Goal: Find specific page/section: Find specific page/section

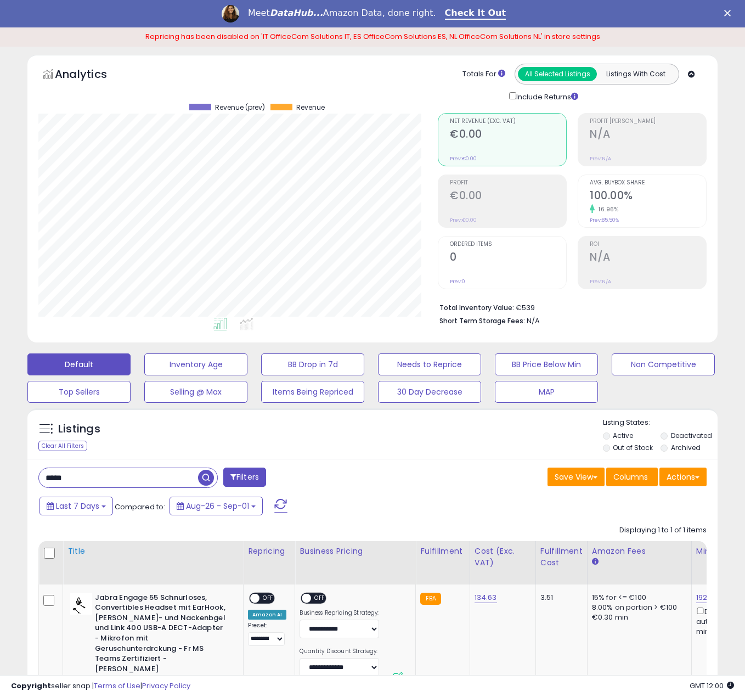
scroll to position [135, 0]
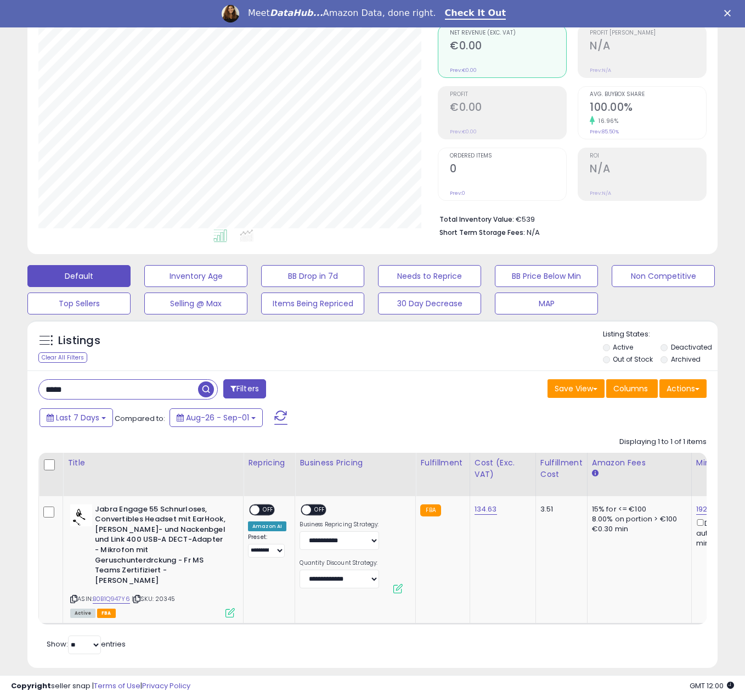
drag, startPoint x: 93, startPoint y: 391, endPoint x: 5, endPoint y: 390, distance: 87.2
click at [11, 389] on div "**********" at bounding box center [372, 310] width 734 height 742
paste input "text"
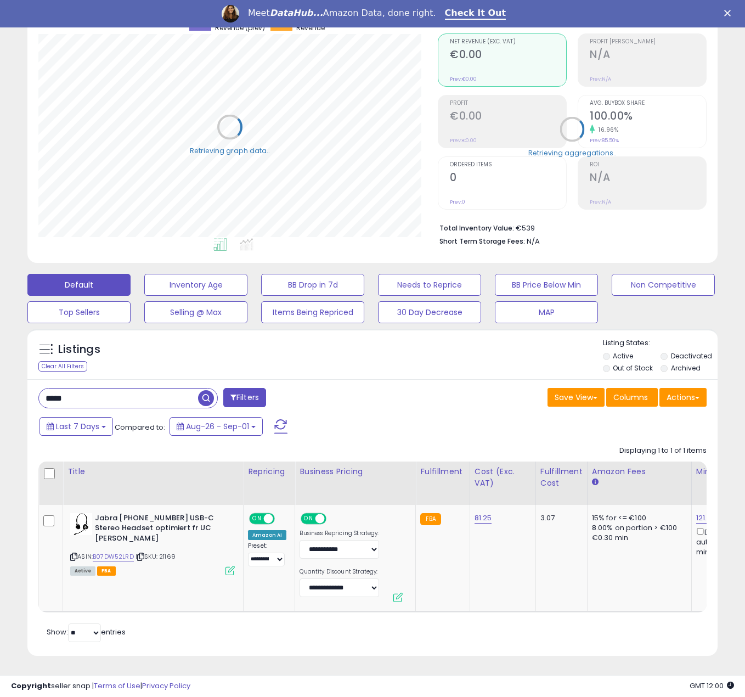
scroll to position [134, 0]
click at [262, 513] on span "ON" at bounding box center [257, 517] width 14 height 9
click at [310, 513] on span "ON" at bounding box center [309, 517] width 14 height 9
drag, startPoint x: 111, startPoint y: 392, endPoint x: 35, endPoint y: 393, distance: 76.8
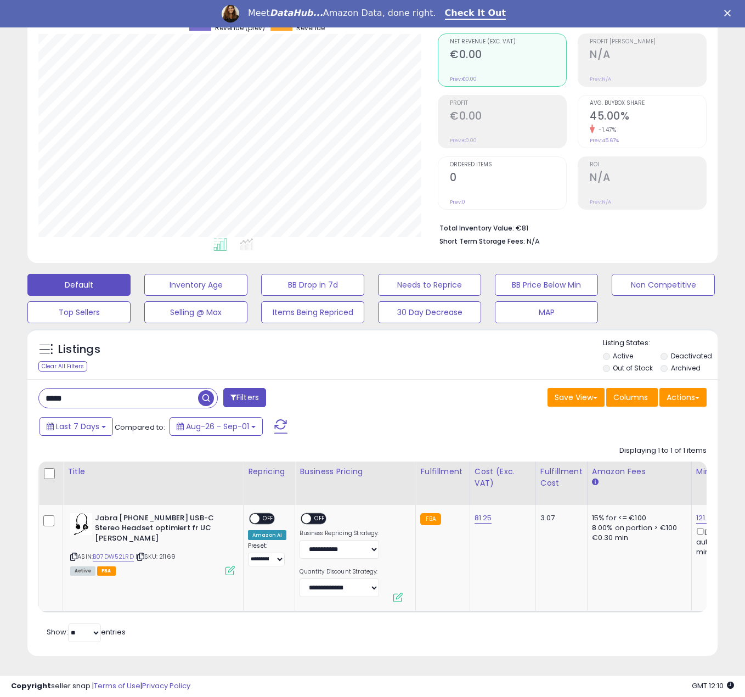
click at [35, 394] on div "***** Filters" at bounding box center [201, 399] width 342 height 22
paste input "*"
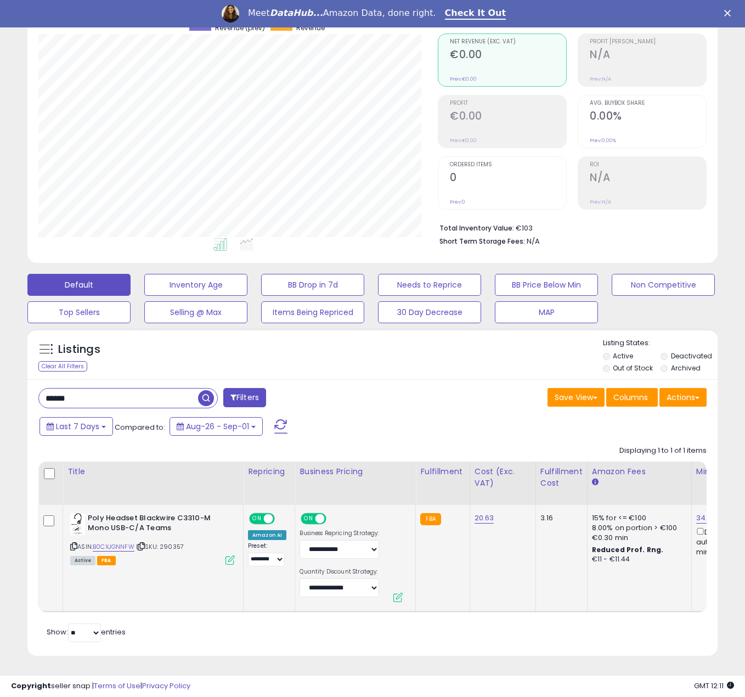
click at [269, 513] on span at bounding box center [268, 517] width 9 height 9
click at [311, 513] on span "ON" at bounding box center [309, 517] width 14 height 9
drag, startPoint x: 117, startPoint y: 391, endPoint x: 5, endPoint y: 382, distance: 112.2
click at [5, 382] on div "**********" at bounding box center [372, 308] width 734 height 721
paste input "***"
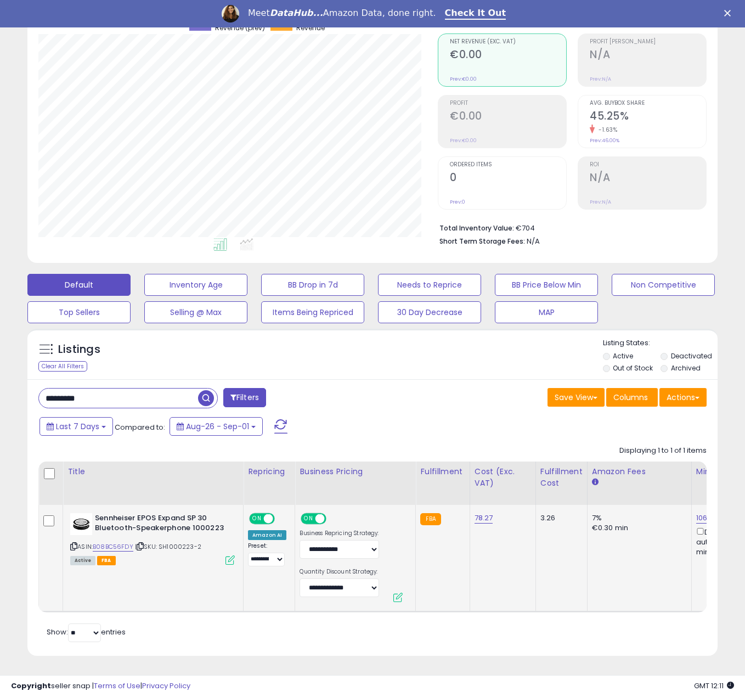
click at [262, 513] on span "ON" at bounding box center [257, 517] width 14 height 9
click at [315, 513] on span at bounding box center [319, 517] width 9 height 9
drag, startPoint x: 155, startPoint y: 388, endPoint x: -3, endPoint y: 371, distance: 158.3
click at [0, 371] on html "Unable to login Retrieving listings data.. has not yet accepted the Terms of Us…" at bounding box center [372, 222] width 745 height 697
paste input "text"
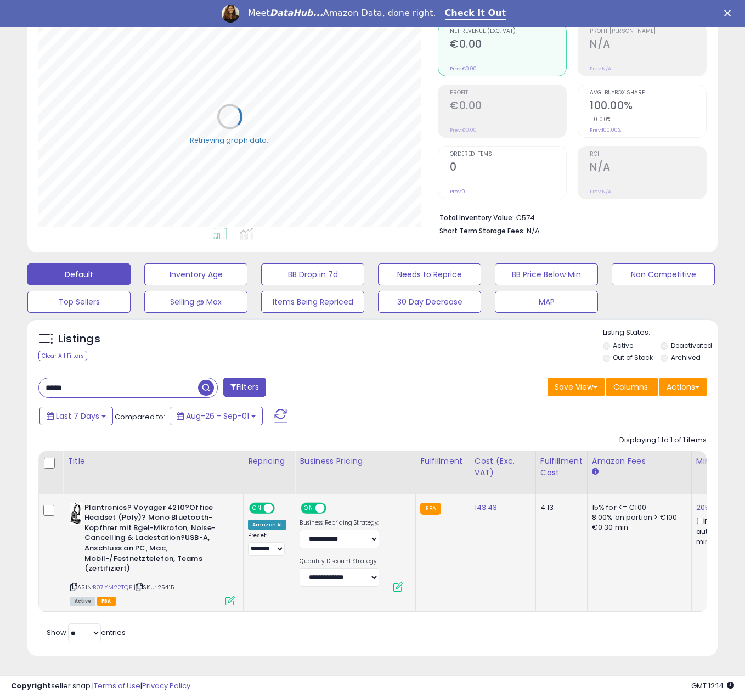
scroll to position [145, 0]
click at [264, 503] on span at bounding box center [268, 507] width 9 height 9
click at [315, 503] on span at bounding box center [319, 507] width 9 height 9
drag, startPoint x: 112, startPoint y: 375, endPoint x: 16, endPoint y: 371, distance: 96.0
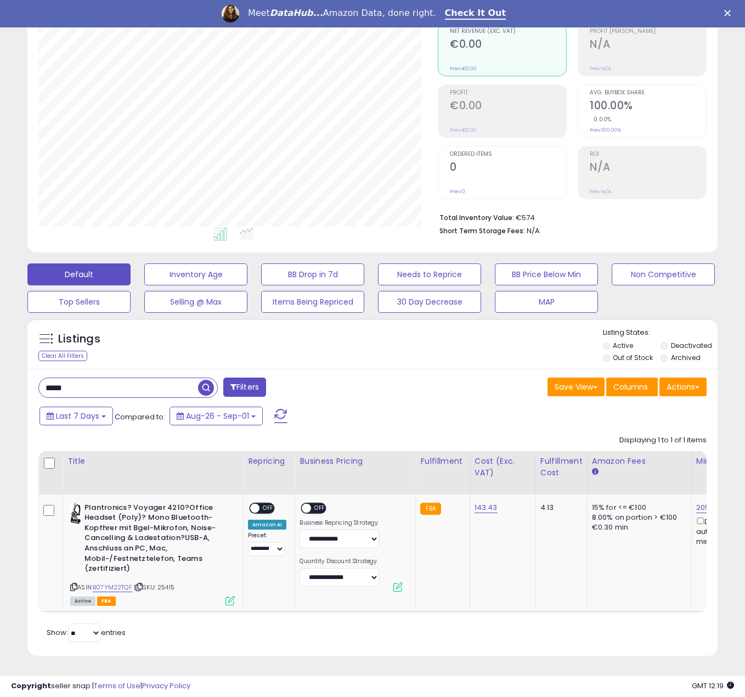
click at [20, 373] on div "Listings Clear All Filters" at bounding box center [372, 491] width 706 height 357
paste input "****"
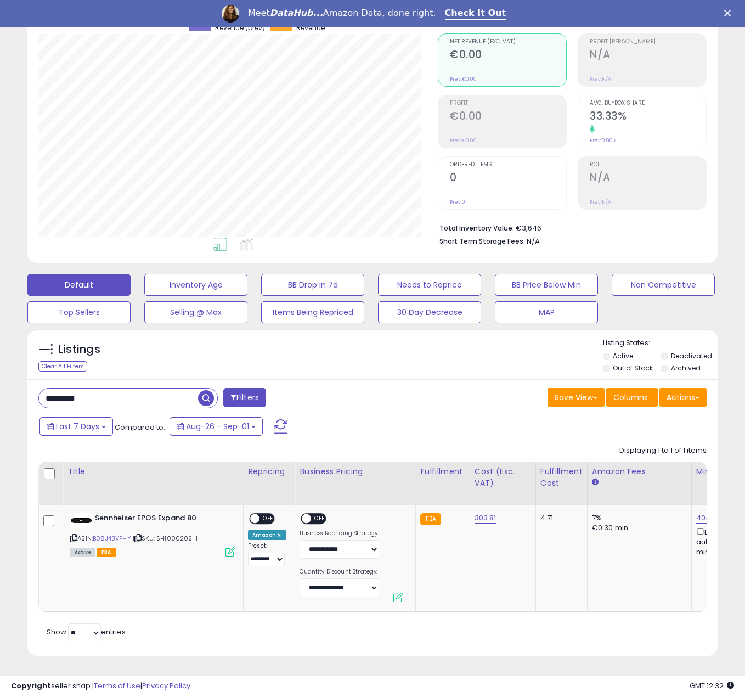
drag, startPoint x: 121, startPoint y: 386, endPoint x: -3, endPoint y: 382, distance: 124.0
click at [0, 382] on html "Unable to login Retrieving listings data.. has not yet accepted the Terms of Us…" at bounding box center [372, 222] width 745 height 697
paste input "text"
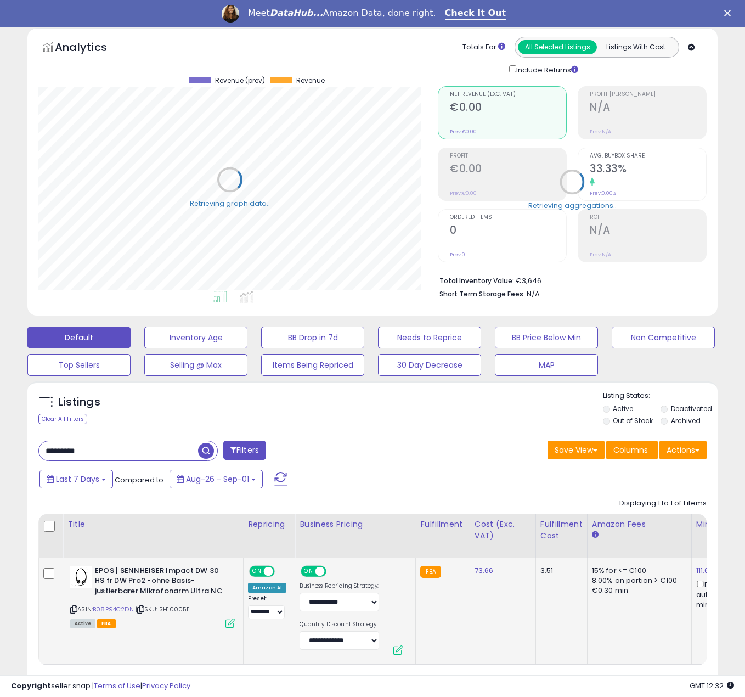
scroll to position [134, 0]
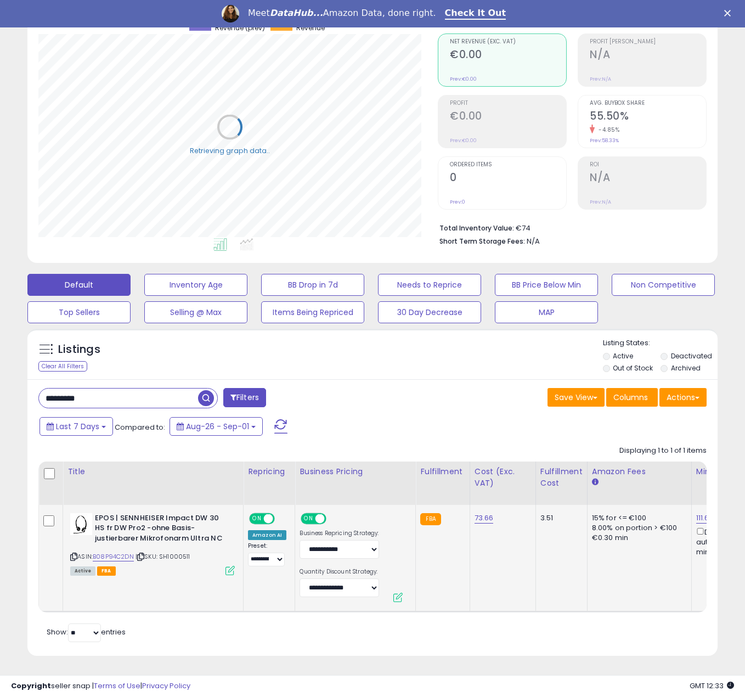
click at [263, 513] on div "ON OFF" at bounding box center [263, 517] width 26 height 9
click at [310, 513] on span "ON" at bounding box center [309, 517] width 14 height 9
click at [261, 513] on span "ON" at bounding box center [257, 517] width 14 height 9
drag, startPoint x: 105, startPoint y: 386, endPoint x: -3, endPoint y: 373, distance: 108.8
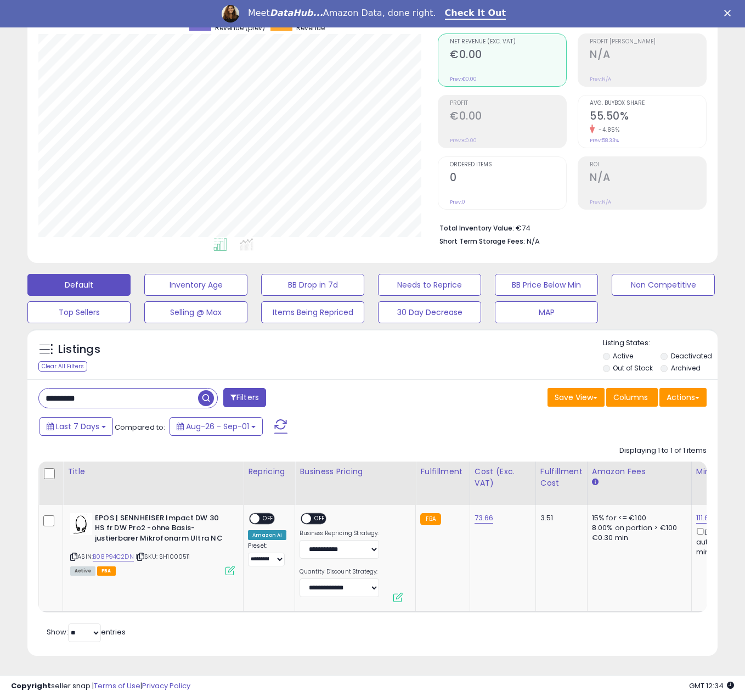
click at [0, 373] on html "Unable to login Retrieving listings data.. has not yet accepted the Terms of Us…" at bounding box center [372, 222] width 745 height 697
paste input "text"
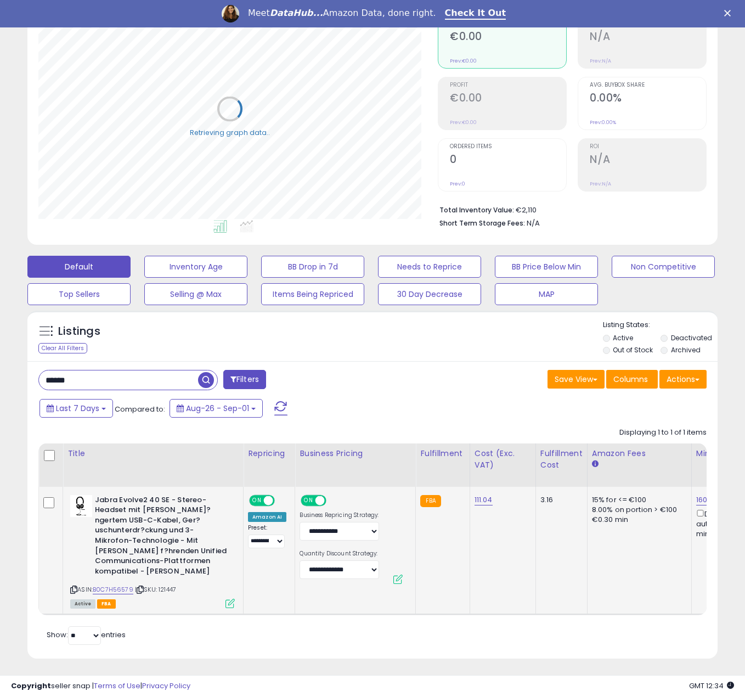
scroll to position [145, 0]
click at [265, 503] on span at bounding box center [268, 499] width 9 height 9
click at [303, 499] on span "ON" at bounding box center [309, 499] width 14 height 9
drag, startPoint x: 98, startPoint y: 383, endPoint x: 26, endPoint y: 378, distance: 71.5
click at [29, 379] on div "****** Filters Save View Save As New View Update Current View" at bounding box center [372, 508] width 690 height 297
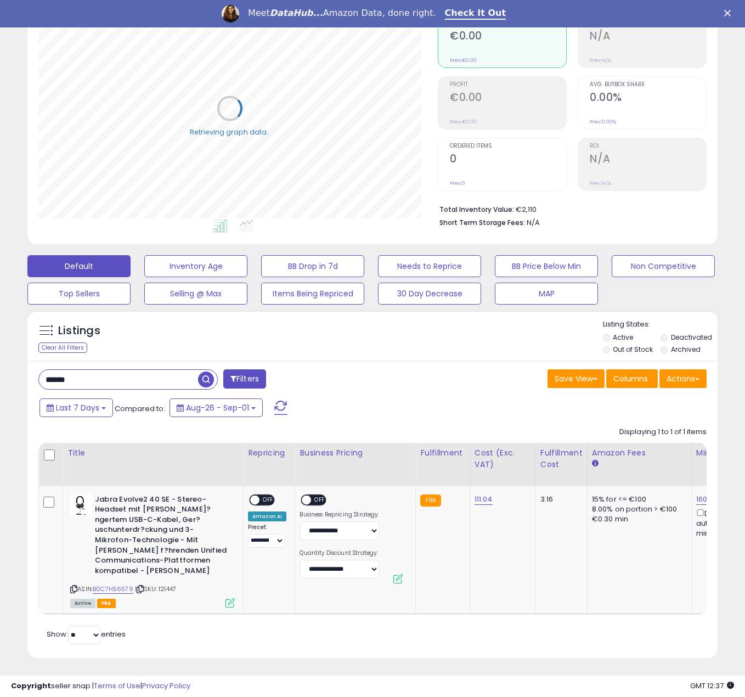
paste input "***"
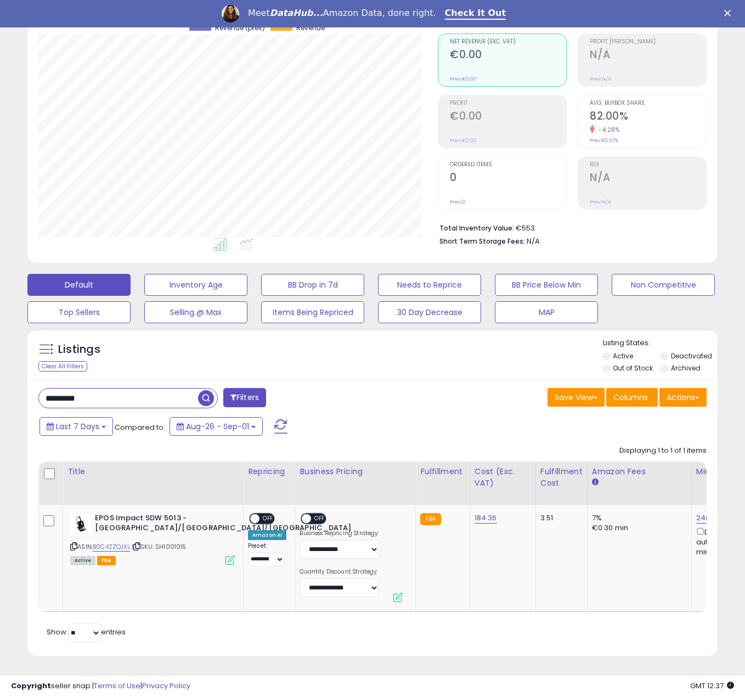
scroll to position [225, 399]
drag, startPoint x: 109, startPoint y: 385, endPoint x: 52, endPoint y: 390, distance: 57.3
click at [52, 390] on input "*********" at bounding box center [118, 397] width 159 height 19
paste input "text"
drag, startPoint x: 99, startPoint y: 394, endPoint x: -3, endPoint y: 369, distance: 104.4
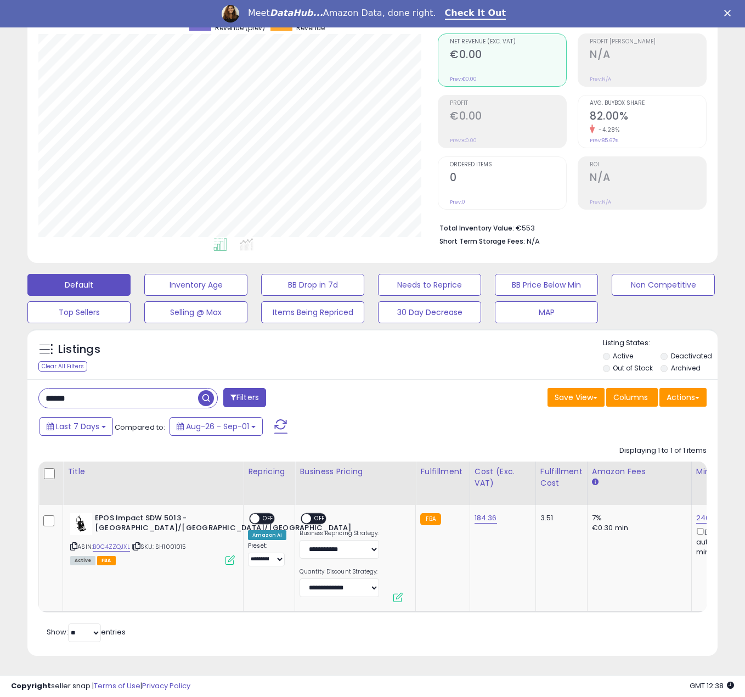
click at [0, 369] on html "Unable to login Retrieving listings data.. has not yet accepted the Terms of Us…" at bounding box center [372, 222] width 745 height 697
paste input "text"
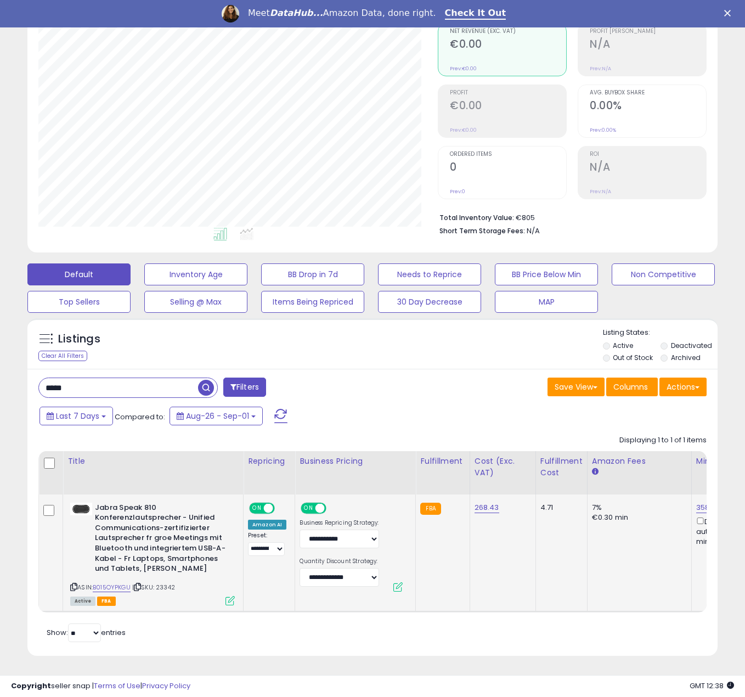
click at [269, 503] on span at bounding box center [268, 507] width 9 height 9
click at [302, 503] on span "ON" at bounding box center [309, 507] width 14 height 9
drag, startPoint x: 29, startPoint y: 381, endPoint x: 17, endPoint y: 381, distance: 12.1
click at [17, 381] on div "**********" at bounding box center [372, 303] width 734 height 732
paste input "****"
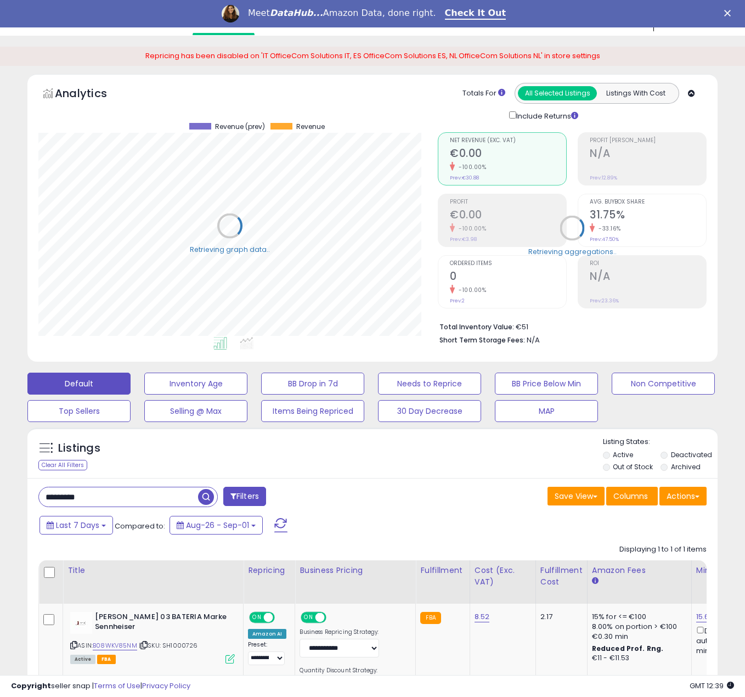
scroll to position [134, 0]
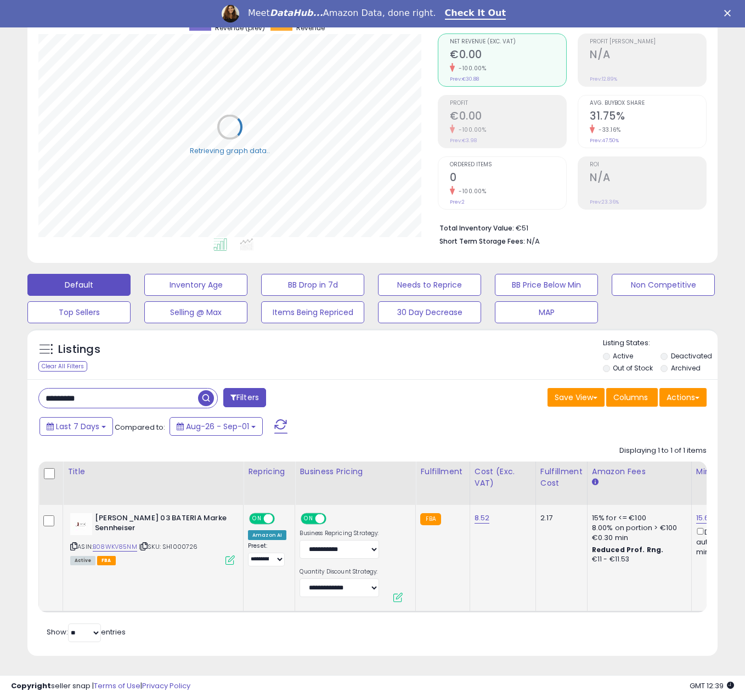
click at [261, 513] on span "ON" at bounding box center [257, 517] width 14 height 9
click at [315, 513] on span at bounding box center [319, 517] width 9 height 9
drag, startPoint x: 137, startPoint y: 392, endPoint x: -3, endPoint y: 383, distance: 139.6
click at [0, 383] on html "Unable to login Retrieving listings data.. has not yet accepted the Terms of Us…" at bounding box center [372, 222] width 745 height 697
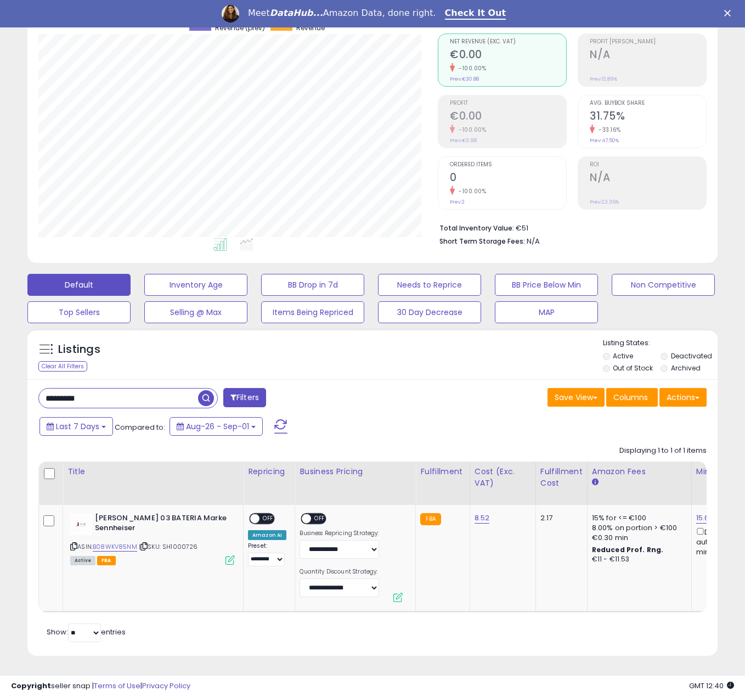
paste input "text"
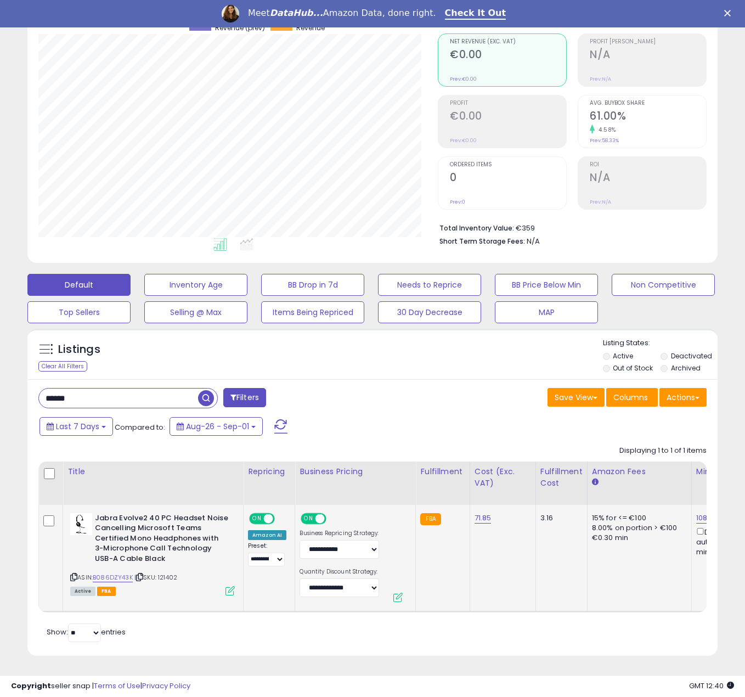
click at [265, 513] on span at bounding box center [268, 517] width 9 height 9
click at [327, 513] on div "ON OFF" at bounding box center [317, 520] width 37 height 14
click at [318, 513] on span at bounding box center [319, 517] width 9 height 9
drag, startPoint x: 128, startPoint y: 386, endPoint x: -3, endPoint y: 384, distance: 131.1
click at [0, 384] on html "Unable to login Retrieving listings data.. has not yet accepted the Terms of Us…" at bounding box center [372, 222] width 745 height 697
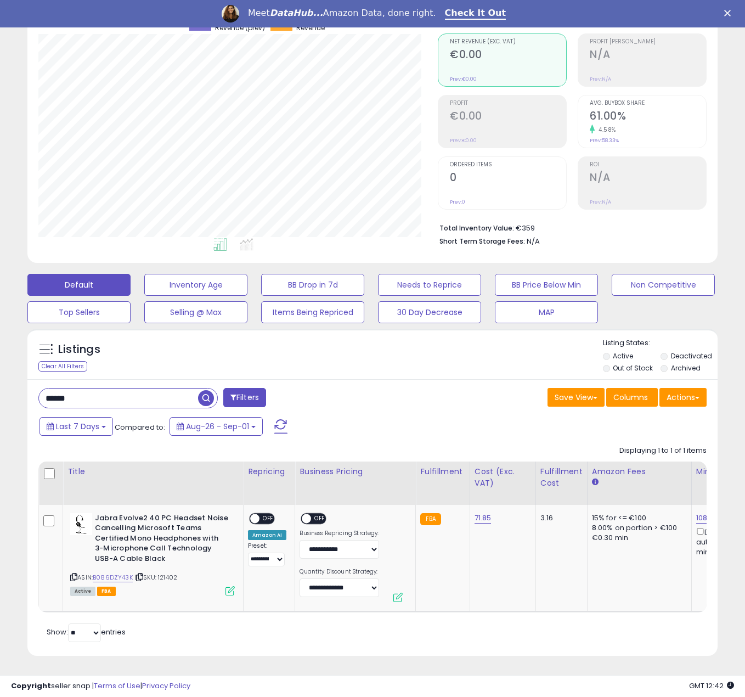
paste input "text"
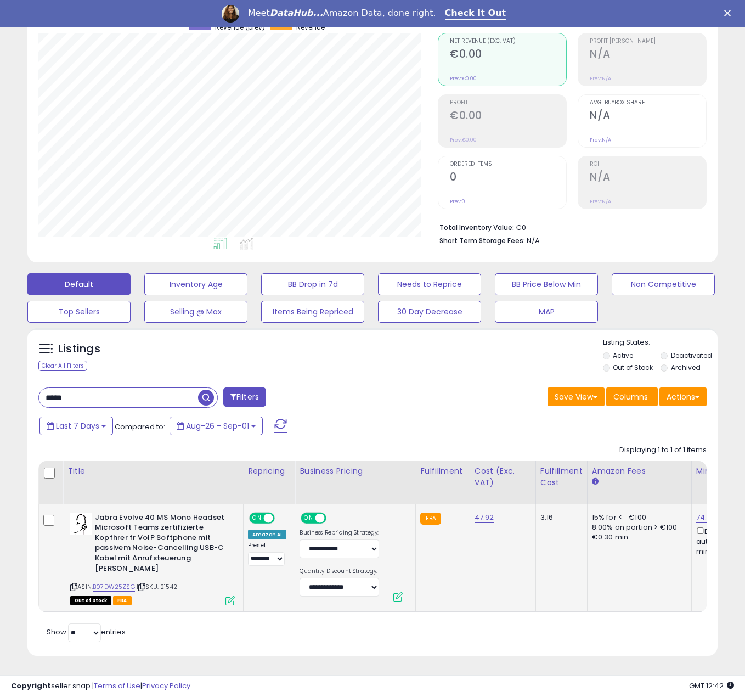
click at [263, 513] on div "ON OFF" at bounding box center [263, 517] width 26 height 9
click at [321, 513] on span at bounding box center [319, 517] width 9 height 9
click at [260, 513] on span "ON" at bounding box center [257, 517] width 14 height 9
click at [111, 400] on div "***** Filters" at bounding box center [201, 398] width 342 height 22
drag, startPoint x: 115, startPoint y: 389, endPoint x: -3, endPoint y: 378, distance: 118.5
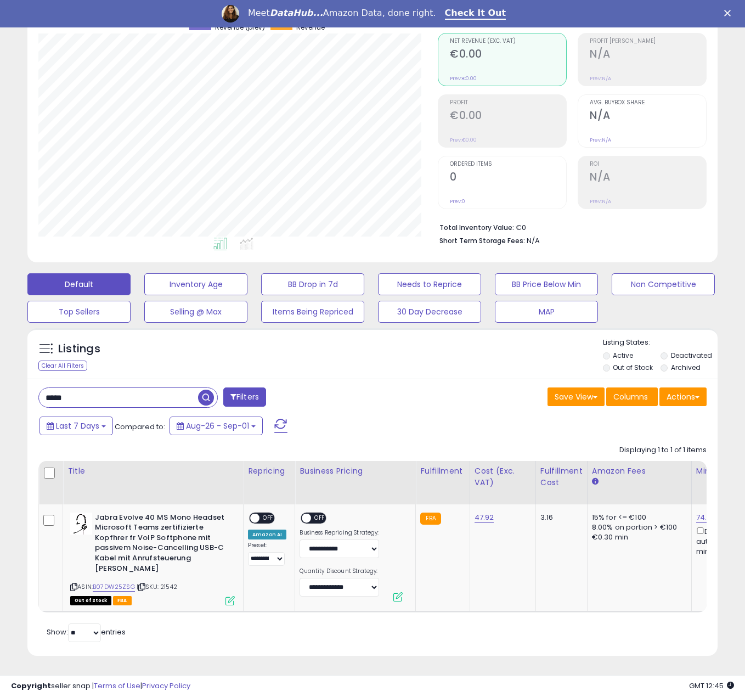
click at [0, 378] on html "Unable to login Retrieving listings data.. has not yet accepted the Terms of Us…" at bounding box center [372, 221] width 745 height 697
paste input "text"
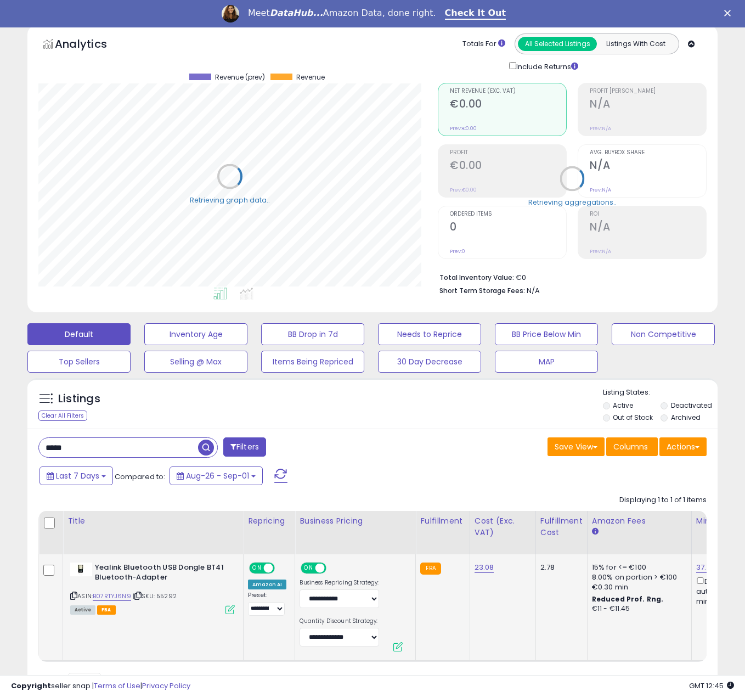
scroll to position [134, 0]
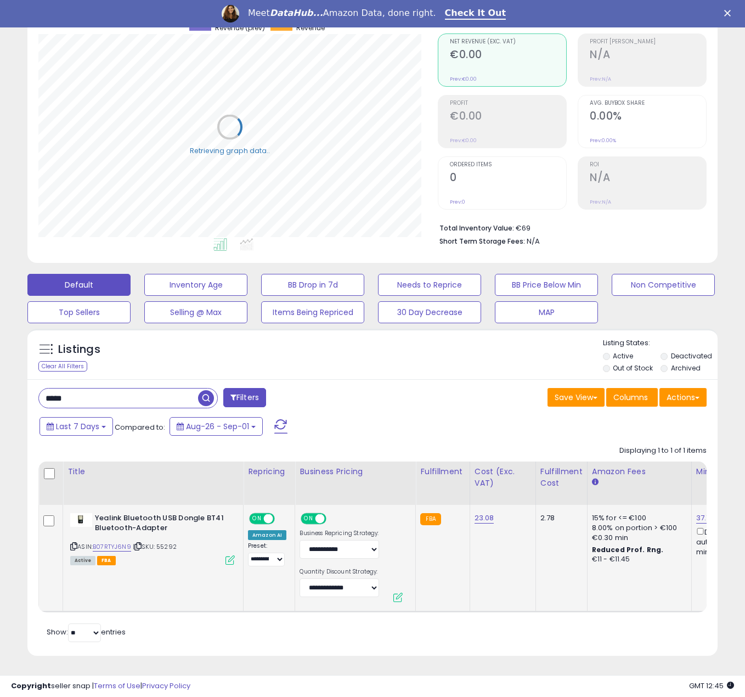
click at [271, 513] on span at bounding box center [268, 517] width 9 height 9
click at [310, 513] on span "ON" at bounding box center [309, 517] width 14 height 9
drag, startPoint x: 115, startPoint y: 388, endPoint x: 18, endPoint y: 383, distance: 97.2
click at [18, 383] on div "**********" at bounding box center [372, 308] width 734 height 721
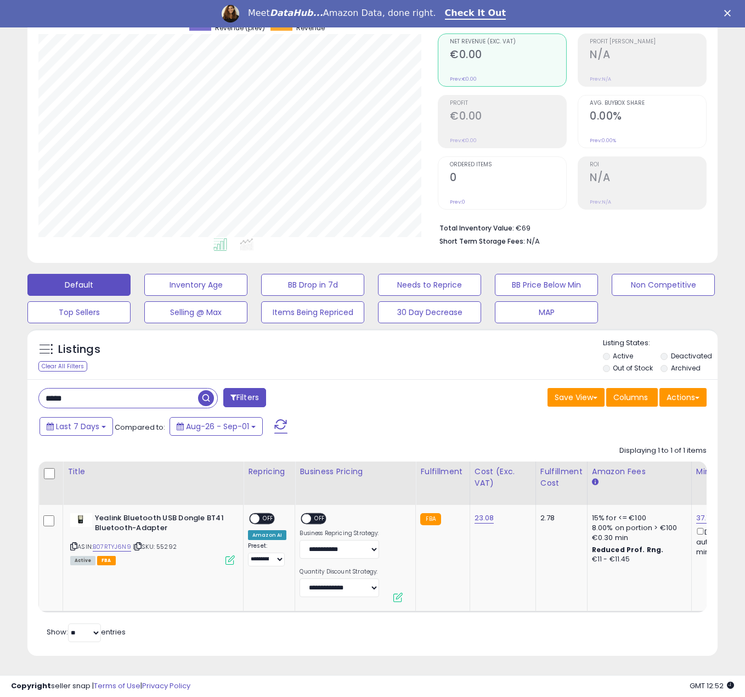
paste input "*"
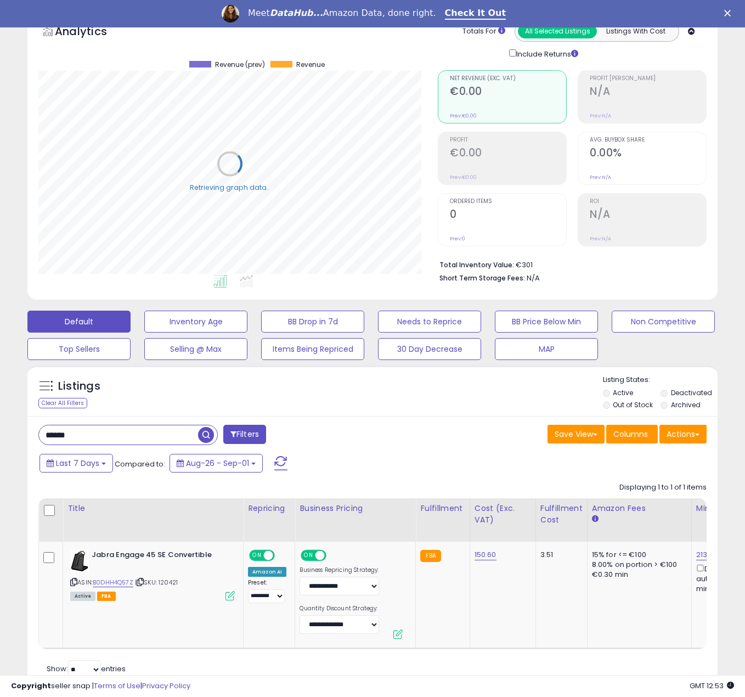
scroll to position [134, 0]
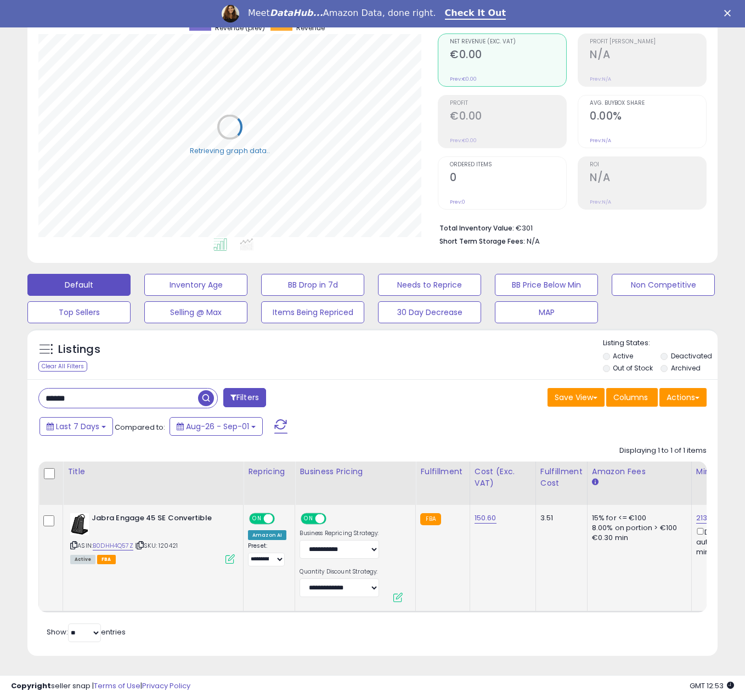
click at [262, 513] on span "ON" at bounding box center [257, 517] width 14 height 9
click at [305, 513] on span "ON" at bounding box center [309, 517] width 14 height 9
drag, startPoint x: 94, startPoint y: 397, endPoint x: -3, endPoint y: 370, distance: 100.1
click at [0, 370] on html "Unable to login Retrieving listings data.. has not yet accepted the Terms of Us…" at bounding box center [372, 222] width 745 height 697
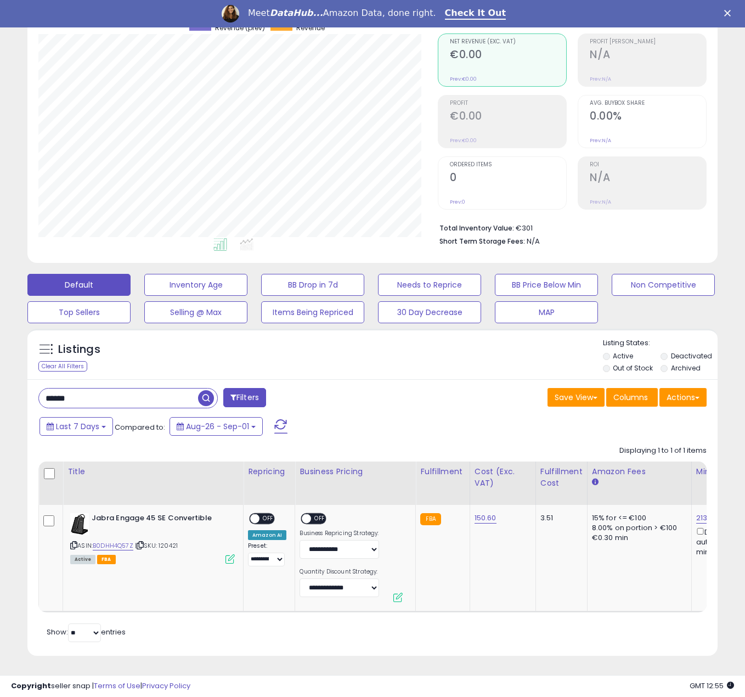
paste input "text"
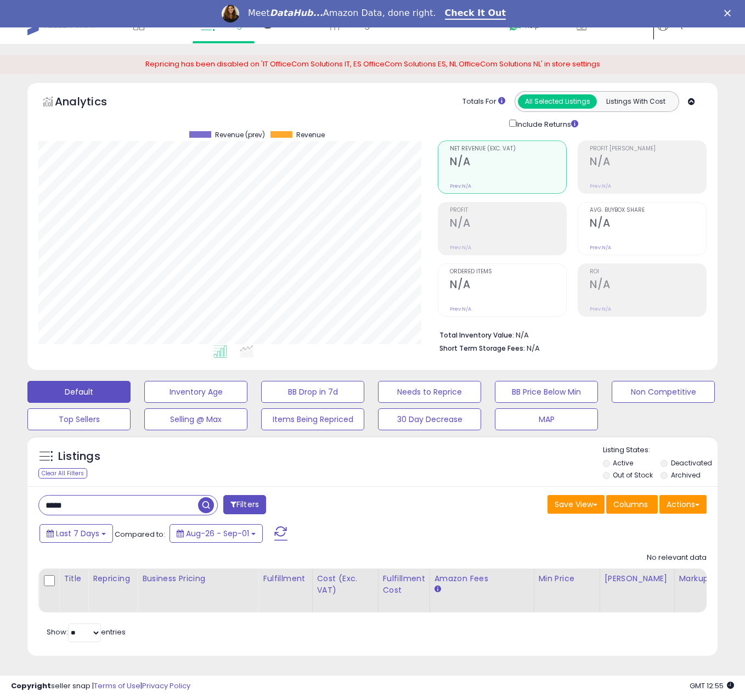
scroll to position [0, 0]
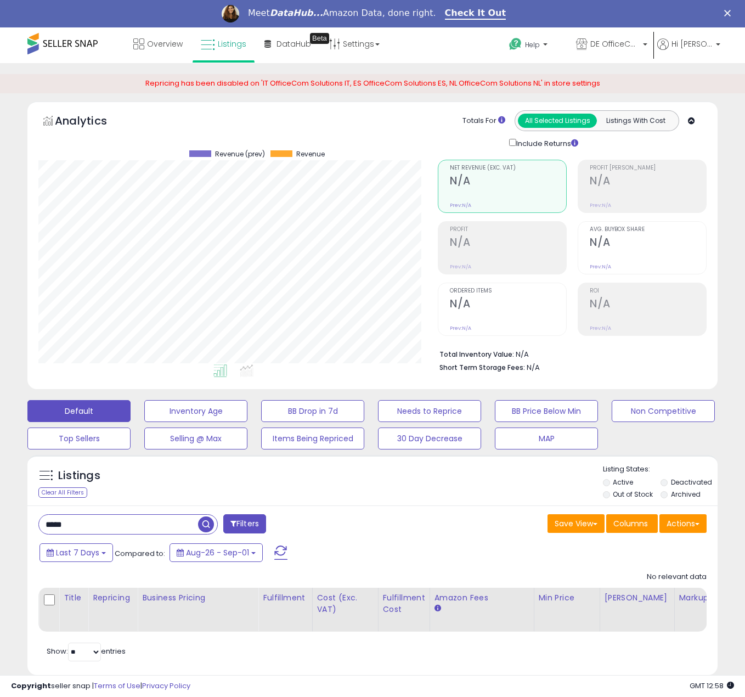
drag, startPoint x: 126, startPoint y: 528, endPoint x: 19, endPoint y: 511, distance: 108.8
click at [22, 514] on div "Listings Clear All Filters" at bounding box center [372, 568] width 706 height 239
paste input "****"
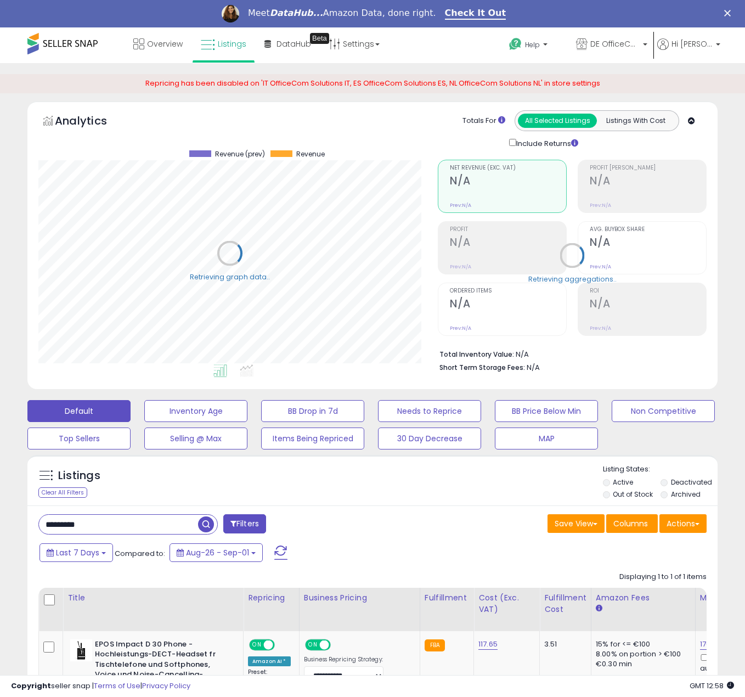
scroll to position [134, 0]
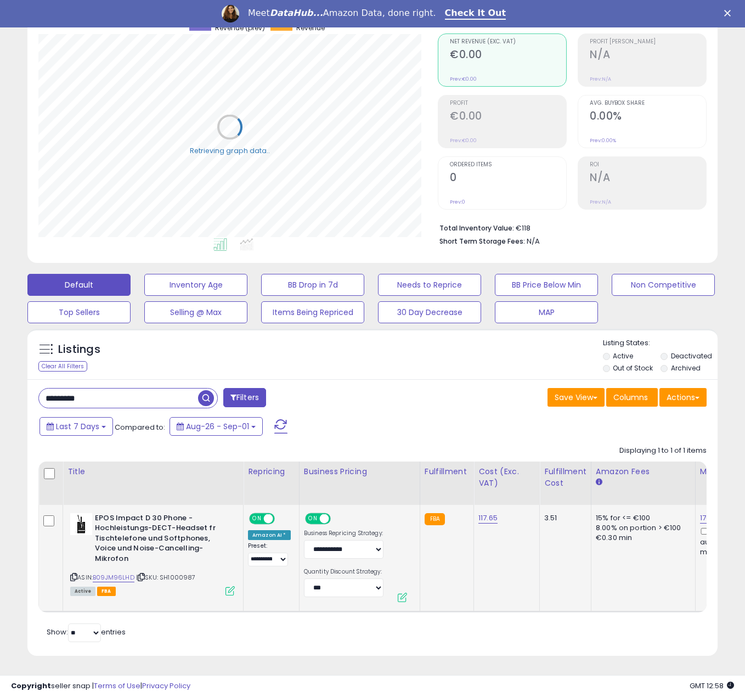
click at [256, 513] on span "ON" at bounding box center [257, 517] width 14 height 9
click at [320, 513] on span at bounding box center [324, 517] width 9 height 9
drag, startPoint x: 114, startPoint y: 391, endPoint x: 0, endPoint y: 370, distance: 116.0
click at [0, 370] on div "**********" at bounding box center [372, 317] width 745 height 760
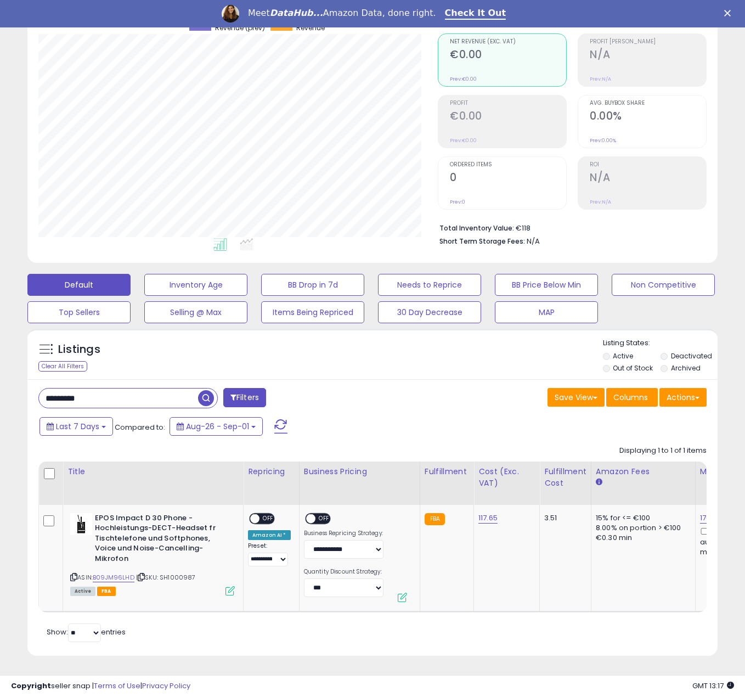
paste input "text"
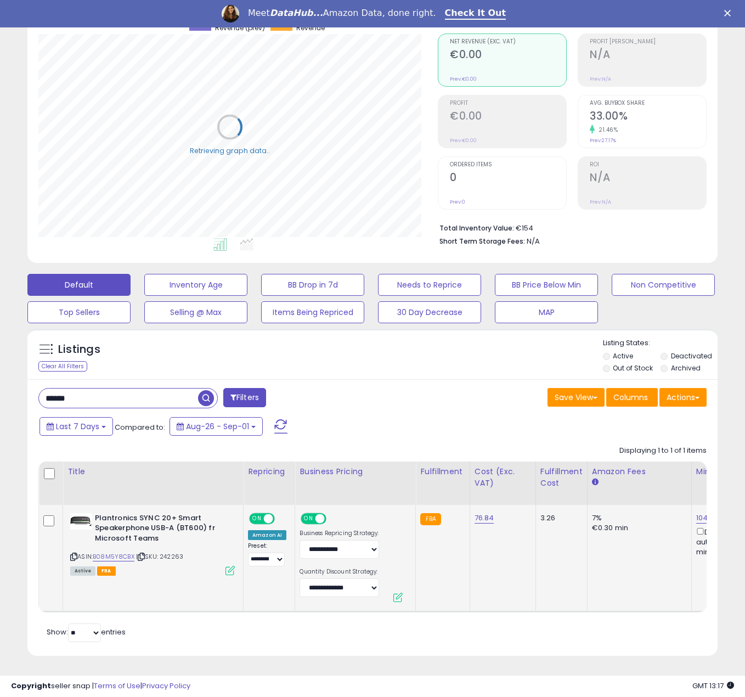
scroll to position [134, 0]
click at [261, 513] on span "ON" at bounding box center [257, 517] width 14 height 9
click at [316, 513] on span at bounding box center [319, 517] width 9 height 9
drag, startPoint x: 148, startPoint y: 392, endPoint x: 0, endPoint y: 355, distance: 152.6
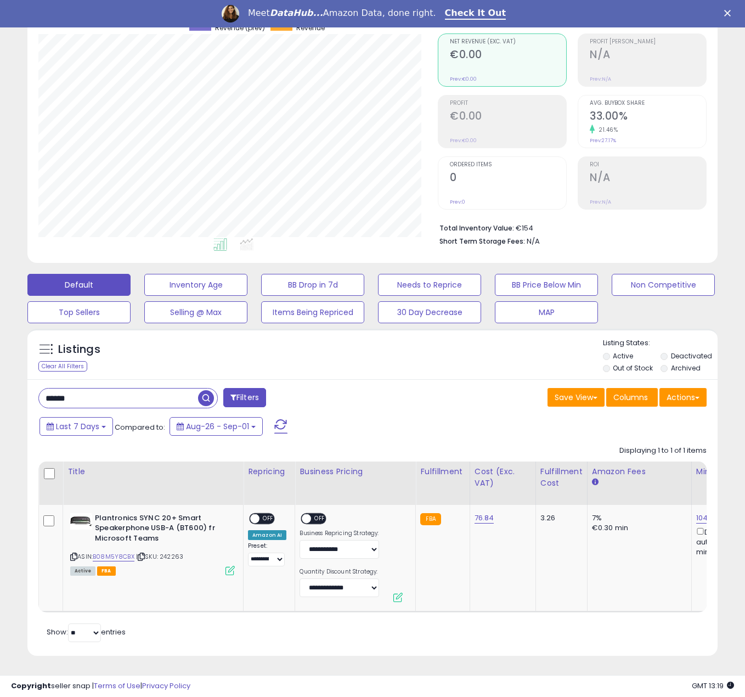
click at [0, 359] on div "**********" at bounding box center [372, 317] width 745 height 760
paste input "***"
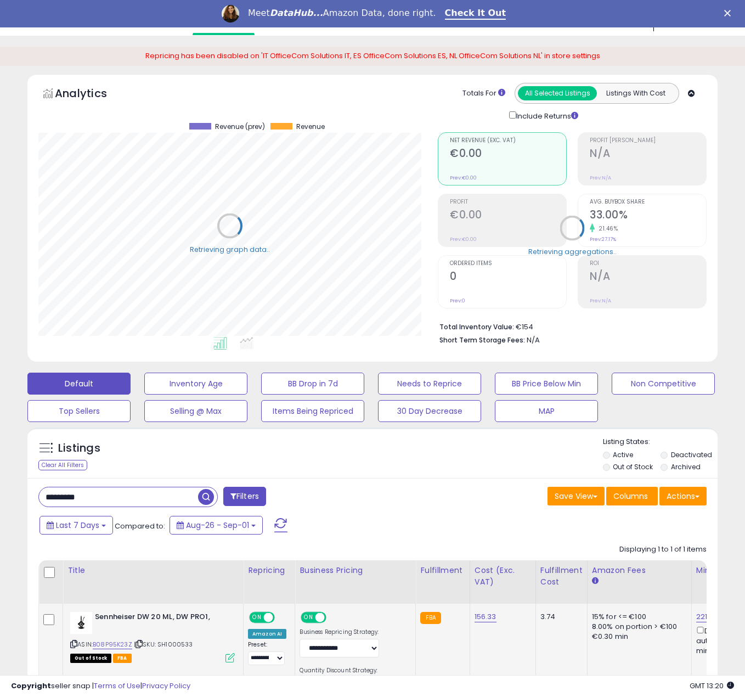
scroll to position [134, 0]
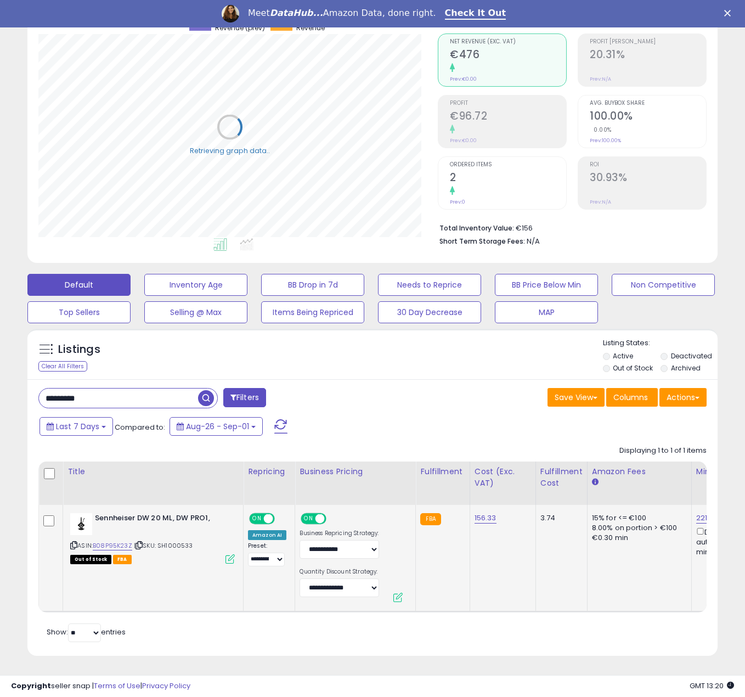
click at [278, 513] on div "**********" at bounding box center [267, 540] width 38 height 54
click at [265, 513] on span at bounding box center [268, 517] width 9 height 9
click at [315, 513] on span at bounding box center [319, 517] width 9 height 9
drag, startPoint x: 106, startPoint y: 386, endPoint x: 0, endPoint y: 383, distance: 105.9
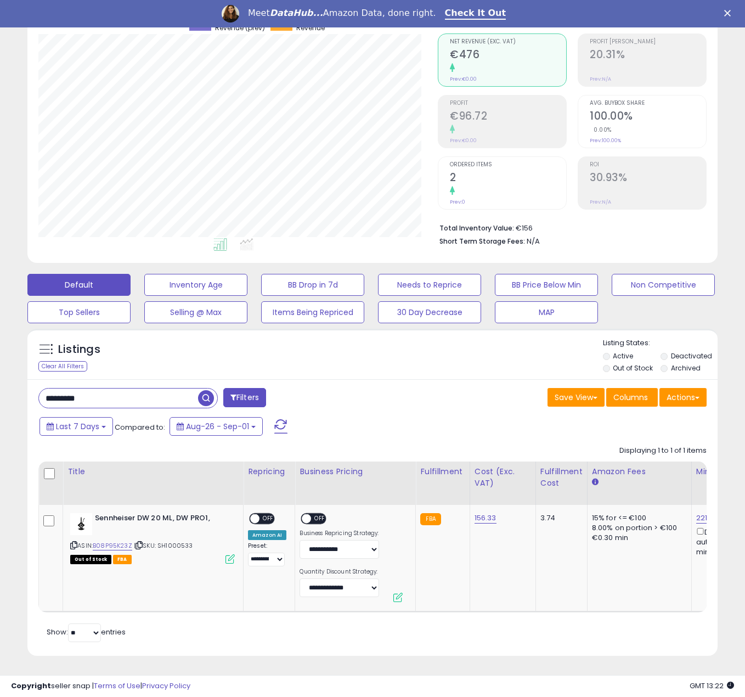
click at [0, 383] on div "**********" at bounding box center [372, 317] width 745 height 760
paste input "text"
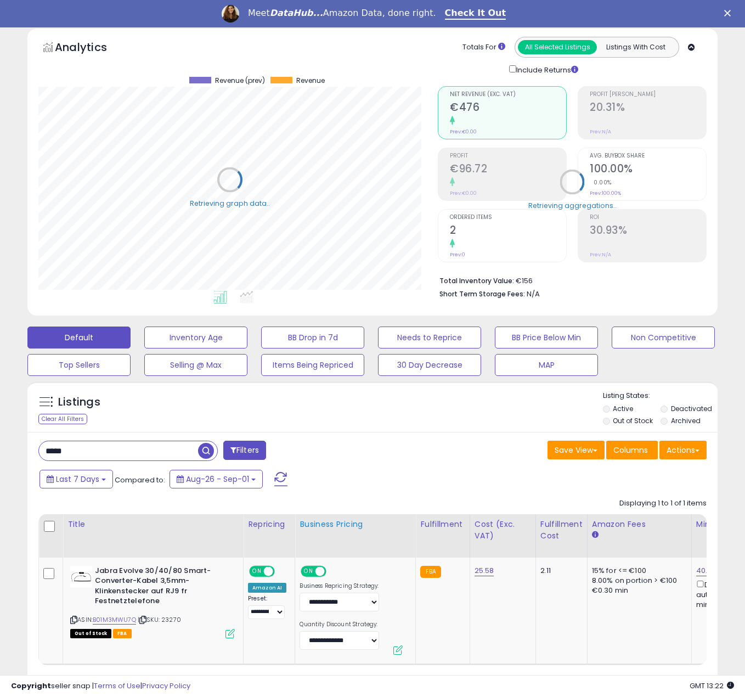
scroll to position [134, 0]
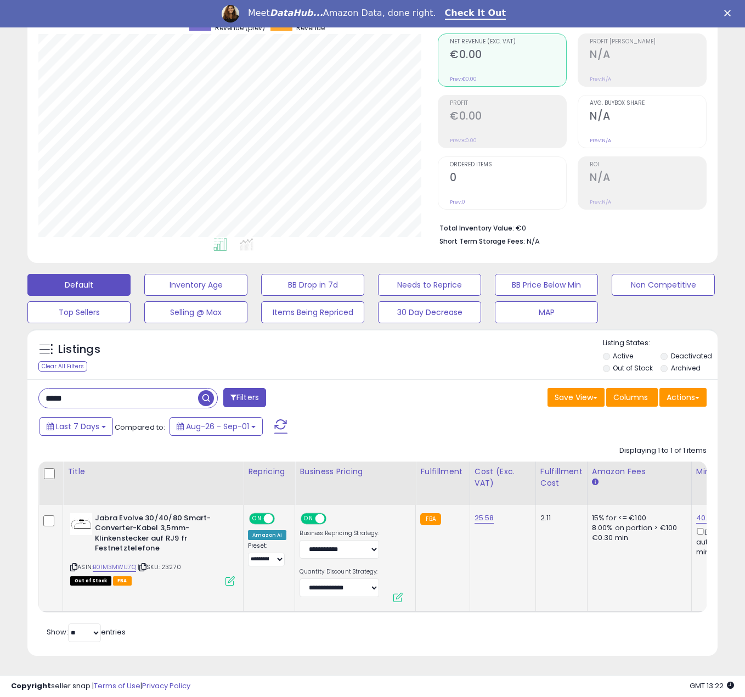
click at [267, 513] on span at bounding box center [268, 517] width 9 height 9
click at [312, 513] on span "ON" at bounding box center [309, 517] width 14 height 9
drag, startPoint x: 129, startPoint y: 404, endPoint x: 47, endPoint y: 393, distance: 83.0
click at [12, 401] on div "**********" at bounding box center [372, 308] width 734 height 721
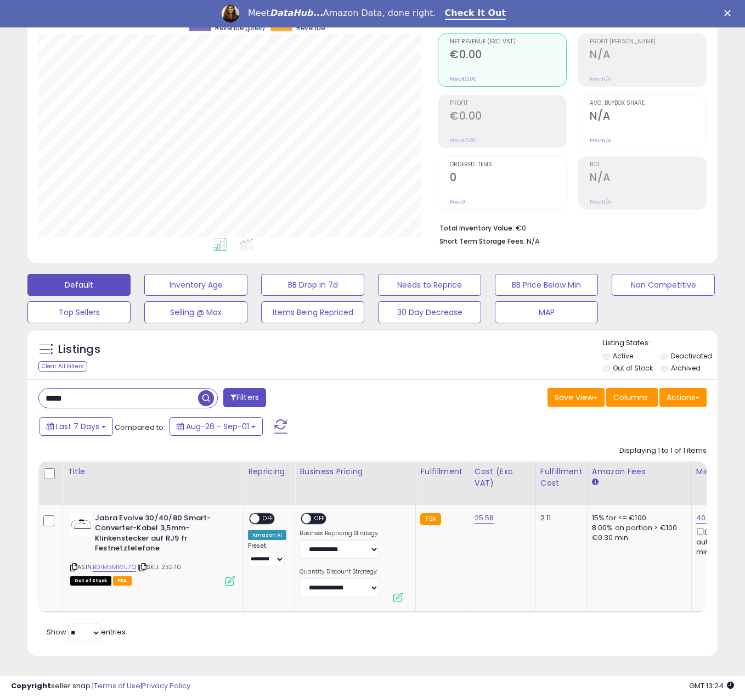
drag, startPoint x: 66, startPoint y: 393, endPoint x: 0, endPoint y: 387, distance: 66.6
click at [0, 387] on div "**********" at bounding box center [372, 317] width 745 height 760
drag, startPoint x: 137, startPoint y: 395, endPoint x: 7, endPoint y: 377, distance: 131.7
click at [7, 377] on div "**********" at bounding box center [372, 308] width 734 height 721
paste input "text"
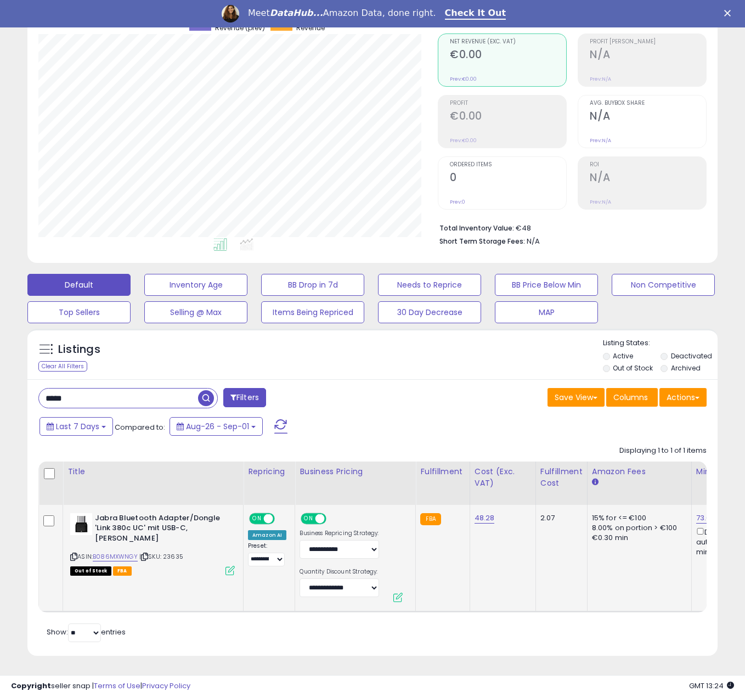
click at [259, 513] on span "ON" at bounding box center [257, 517] width 14 height 9
click at [305, 513] on span "ON" at bounding box center [309, 517] width 14 height 9
drag, startPoint x: 109, startPoint y: 386, endPoint x: 0, endPoint y: 383, distance: 109.2
click at [0, 384] on div "**********" at bounding box center [372, 317] width 745 height 760
paste input "*"
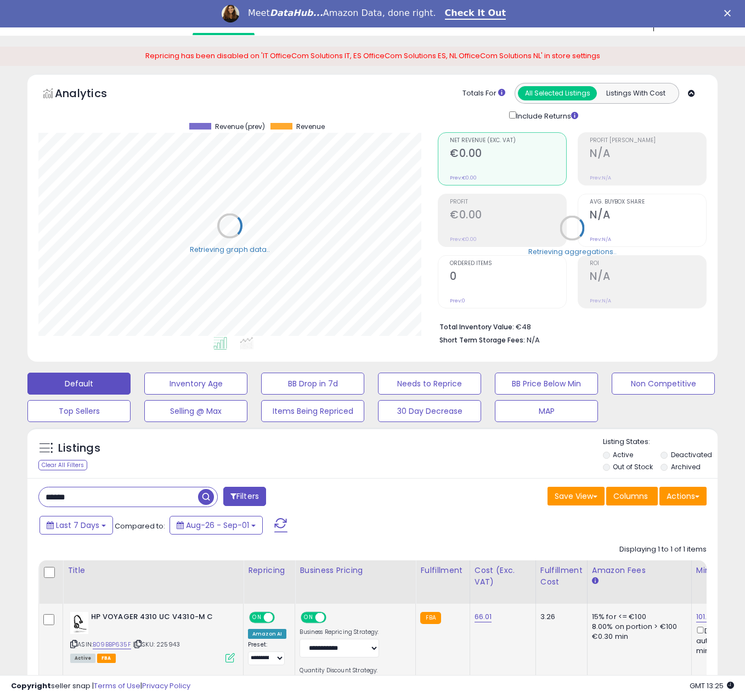
scroll to position [134, 0]
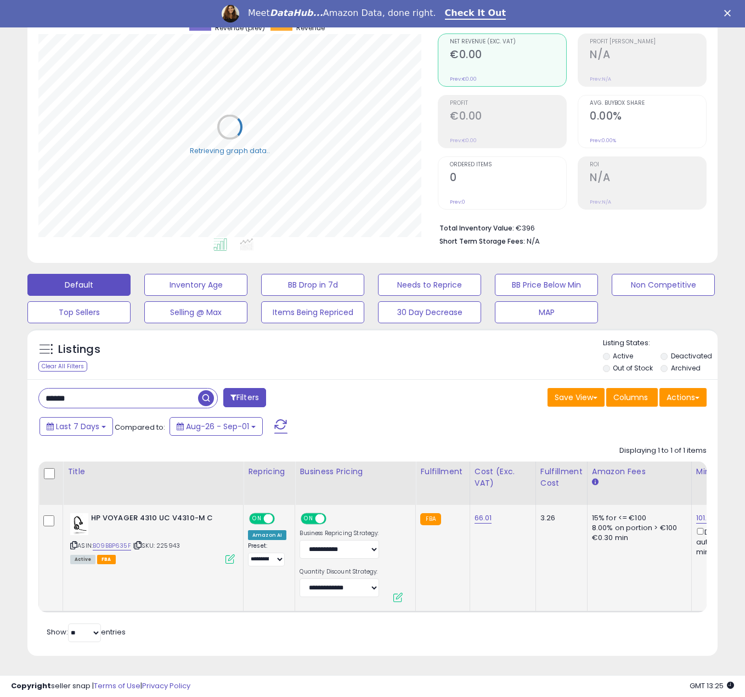
click at [267, 513] on span at bounding box center [268, 517] width 9 height 9
click at [326, 513] on div "ON OFF" at bounding box center [317, 520] width 37 height 14
click at [309, 513] on span "ON" at bounding box center [309, 517] width 14 height 9
drag, startPoint x: 116, startPoint y: 384, endPoint x: 0, endPoint y: 386, distance: 115.7
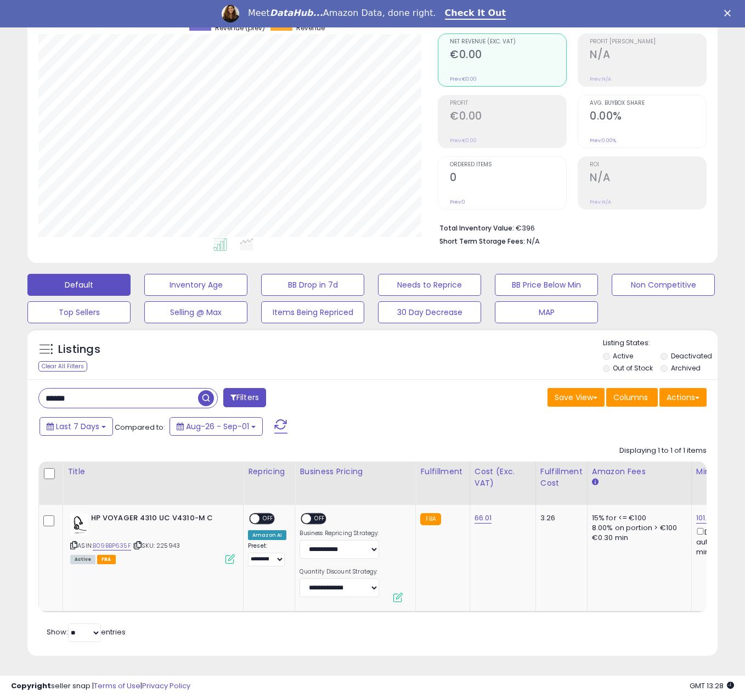
click at [0, 386] on div "**********" at bounding box center [372, 317] width 745 height 760
paste input "text"
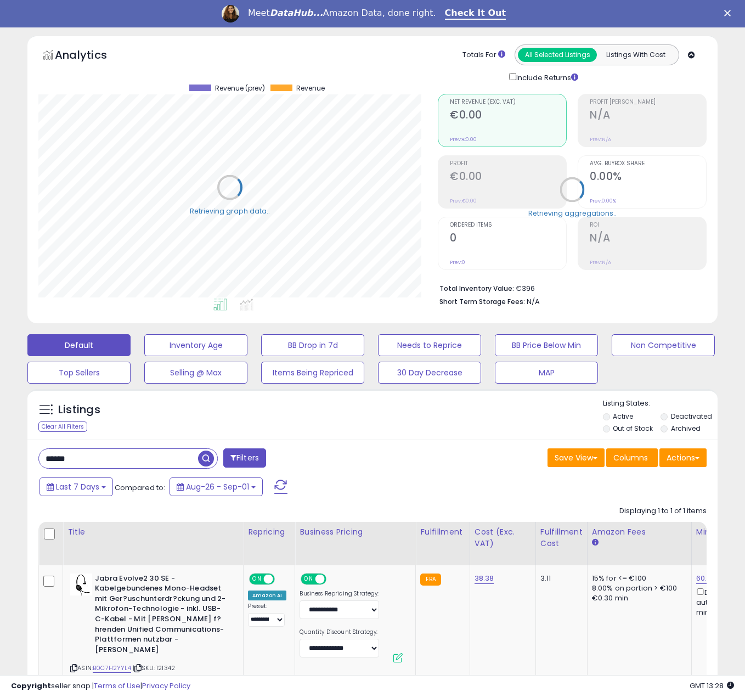
scroll to position [145, 0]
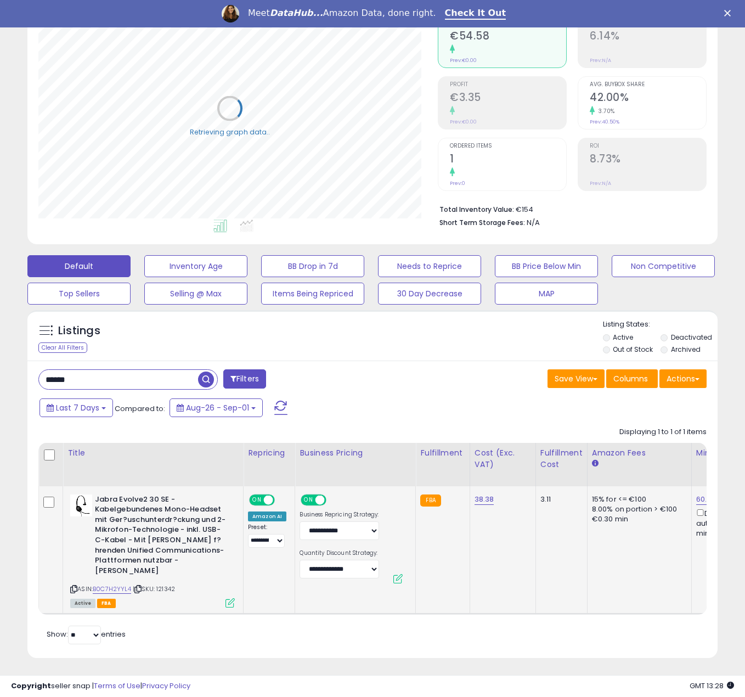
click at [268, 500] on span at bounding box center [268, 499] width 9 height 9
click at [312, 498] on span "ON" at bounding box center [309, 499] width 14 height 9
drag, startPoint x: 87, startPoint y: 379, endPoint x: 0, endPoint y: 361, distance: 89.0
click at [0, 363] on div "**********" at bounding box center [372, 308] width 745 height 780
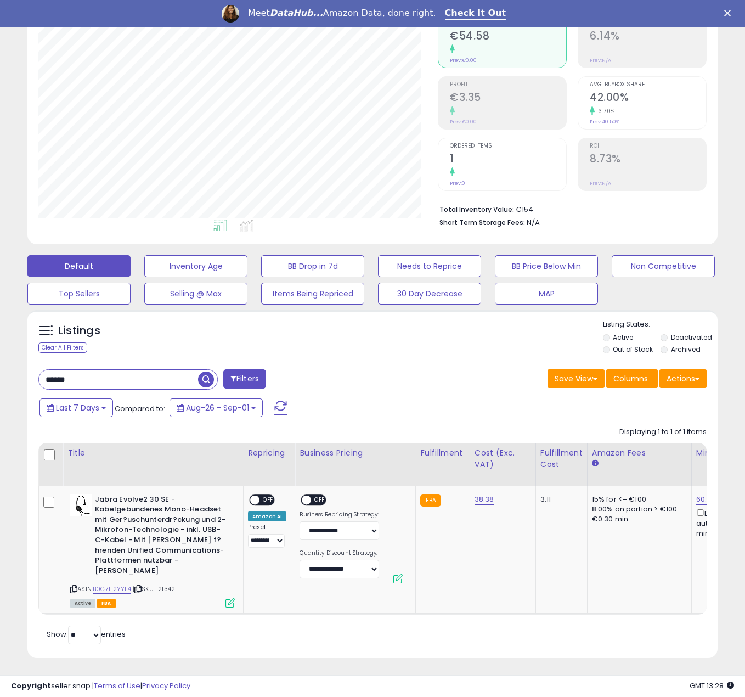
paste input "text"
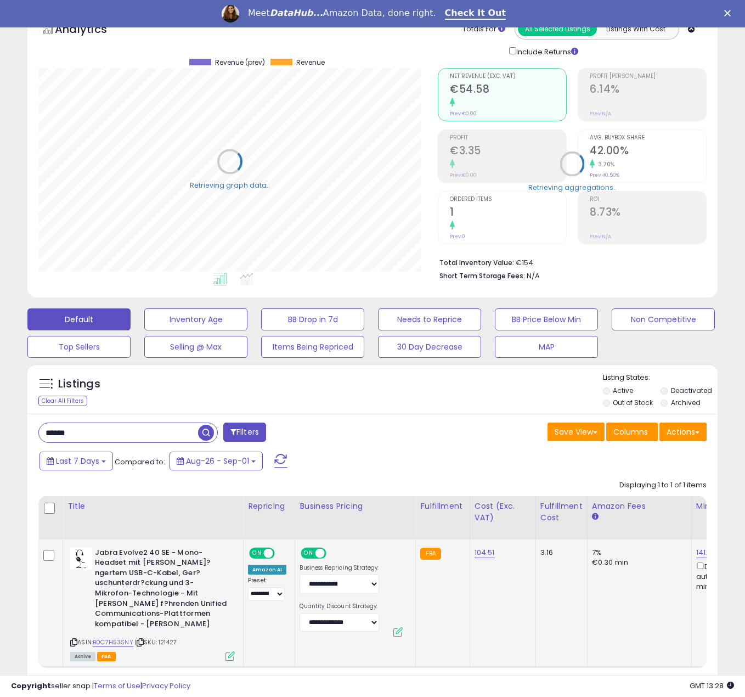
scroll to position [145, 0]
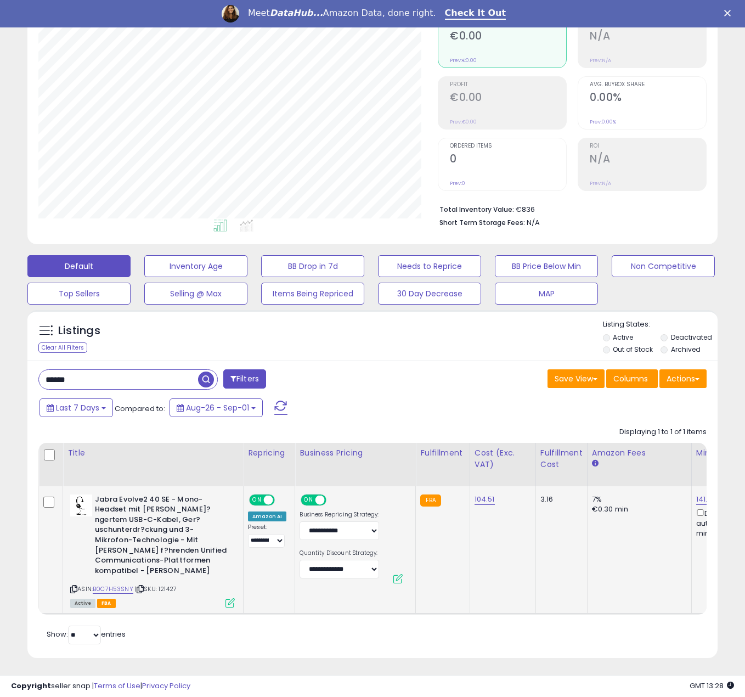
click at [267, 501] on span at bounding box center [268, 499] width 9 height 9
click at [315, 501] on span at bounding box center [319, 499] width 9 height 9
drag, startPoint x: 122, startPoint y: 373, endPoint x: 0, endPoint y: 366, distance: 122.5
click at [0, 366] on div "**********" at bounding box center [372, 308] width 745 height 780
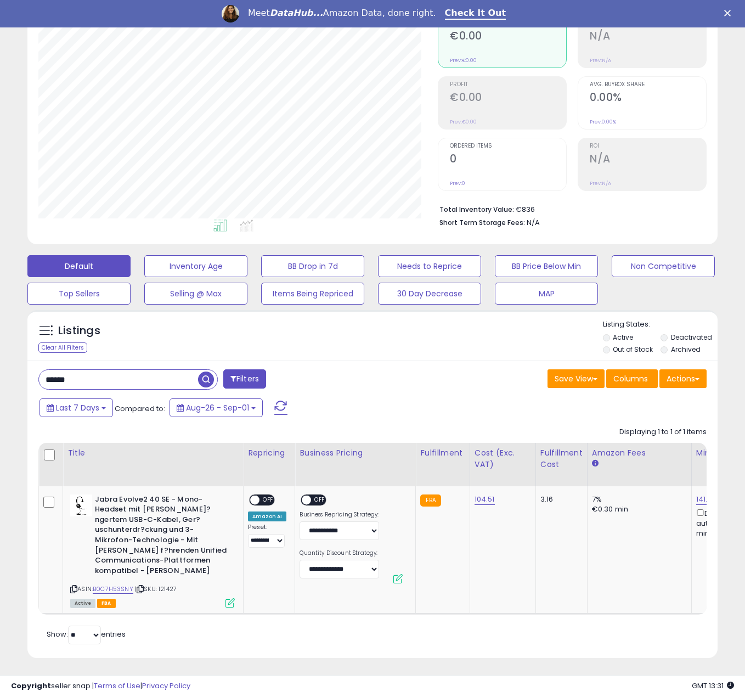
paste input "text"
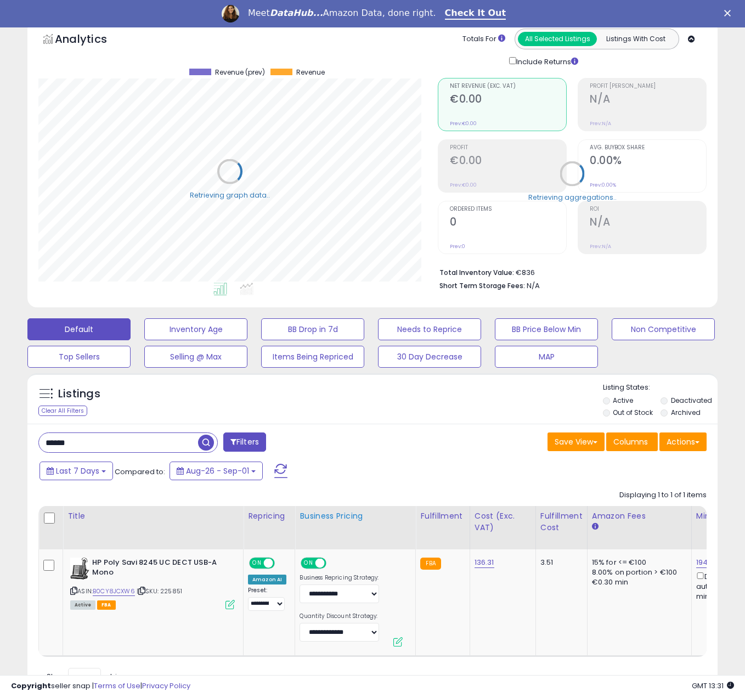
scroll to position [134, 0]
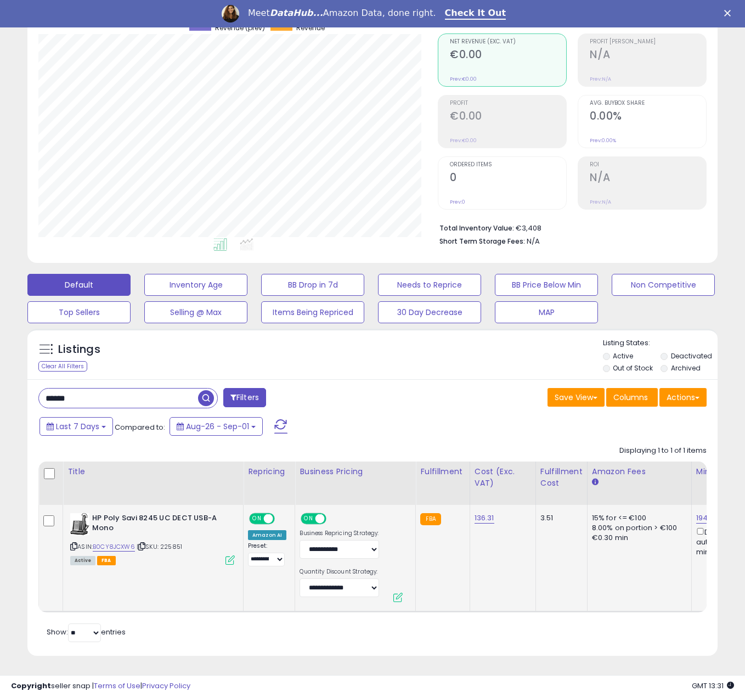
click at [264, 505] on td "**********" at bounding box center [270, 558] width 52 height 107
click at [261, 513] on span "ON" at bounding box center [257, 517] width 14 height 9
click at [310, 513] on span "ON" at bounding box center [309, 517] width 14 height 9
drag, startPoint x: 114, startPoint y: 387, endPoint x: 7, endPoint y: 383, distance: 106.5
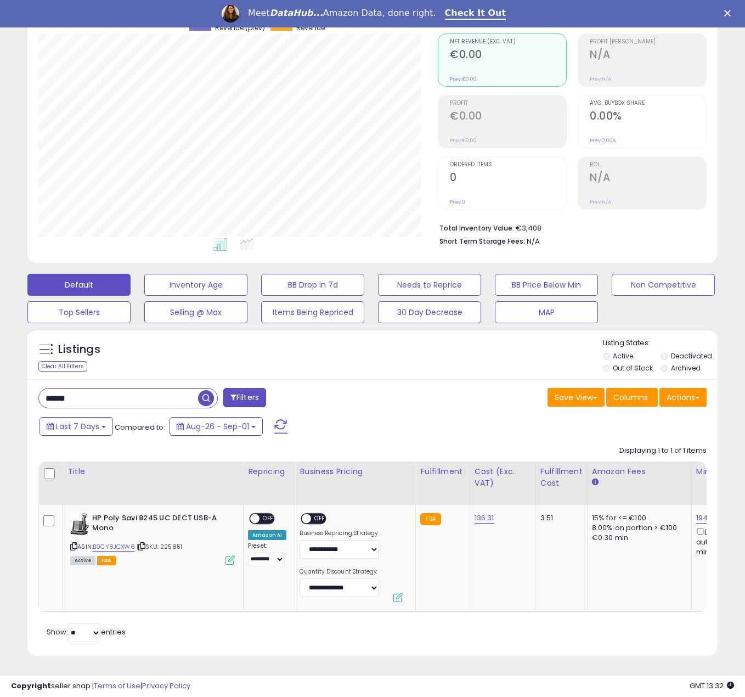
click at [24, 387] on div "Listings Clear All Filters" at bounding box center [372, 496] width 706 height 346
paste input "text"
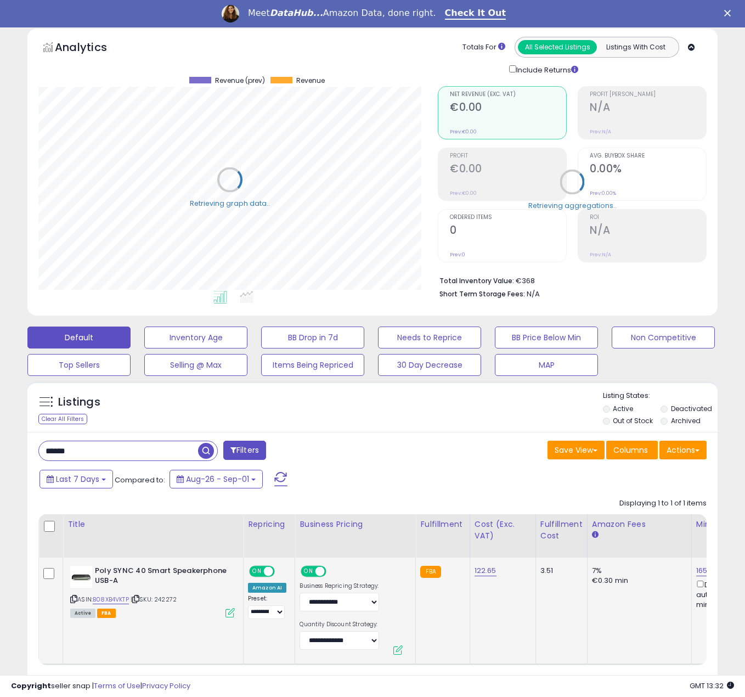
scroll to position [134, 0]
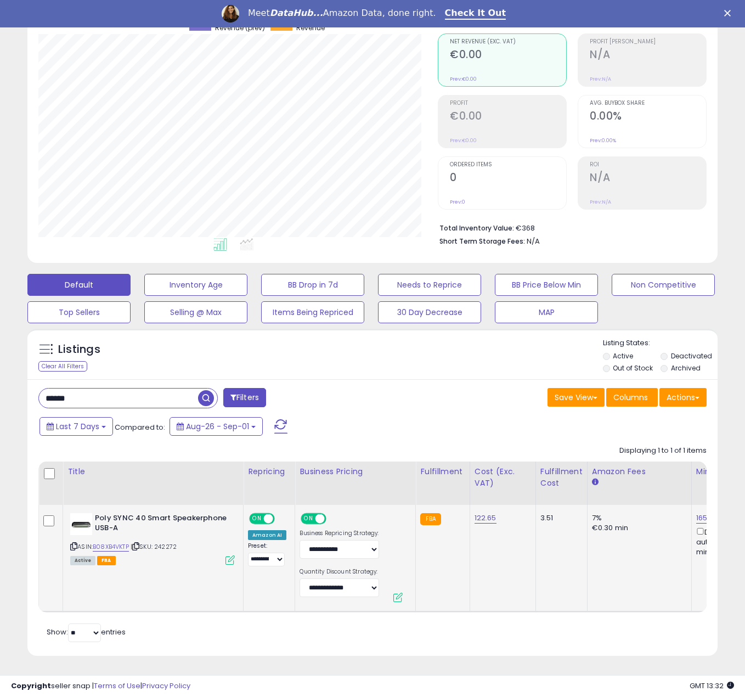
click at [257, 513] on span "ON" at bounding box center [257, 517] width 14 height 9
click at [319, 513] on span at bounding box center [319, 517] width 9 height 9
drag, startPoint x: 83, startPoint y: 381, endPoint x: 0, endPoint y: 381, distance: 83.4
click at [0, 381] on div "**********" at bounding box center [372, 317] width 745 height 760
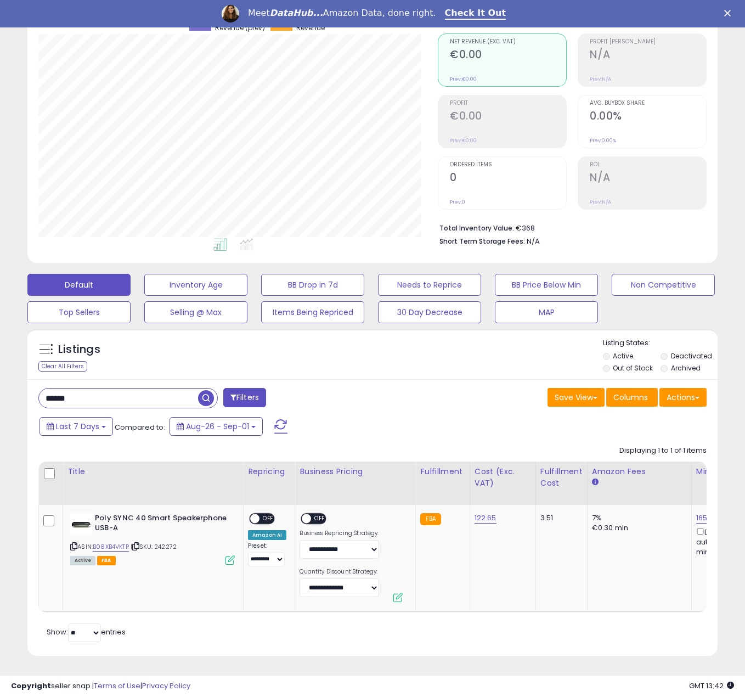
paste input "***"
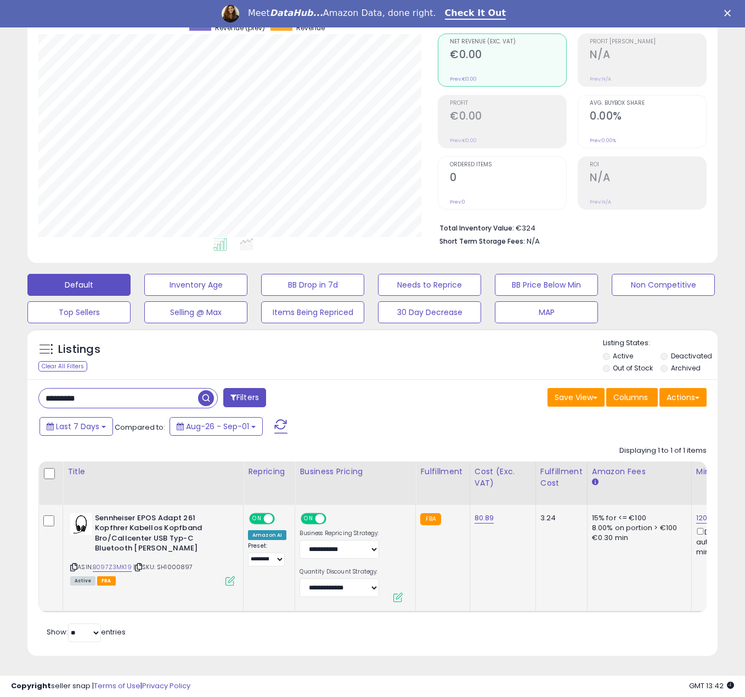
click at [264, 513] on span at bounding box center [268, 517] width 9 height 9
click at [310, 513] on span "ON" at bounding box center [309, 517] width 14 height 9
drag, startPoint x: 118, startPoint y: 387, endPoint x: 12, endPoint y: 387, distance: 105.9
click at [36, 388] on div "********* Filters" at bounding box center [201, 399] width 342 height 22
paste input "text"
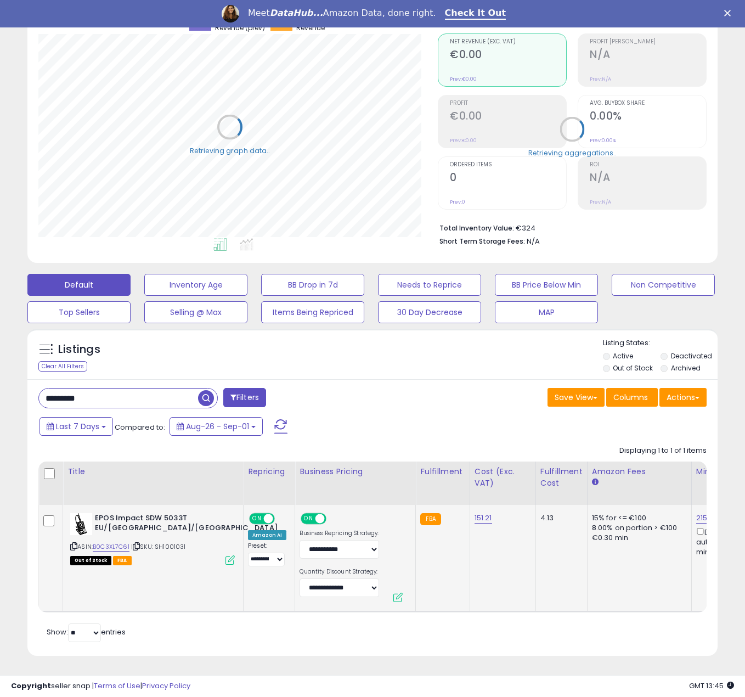
scroll to position [134, 0]
click at [268, 513] on span at bounding box center [268, 517] width 9 height 9
click at [317, 513] on span at bounding box center [319, 517] width 9 height 9
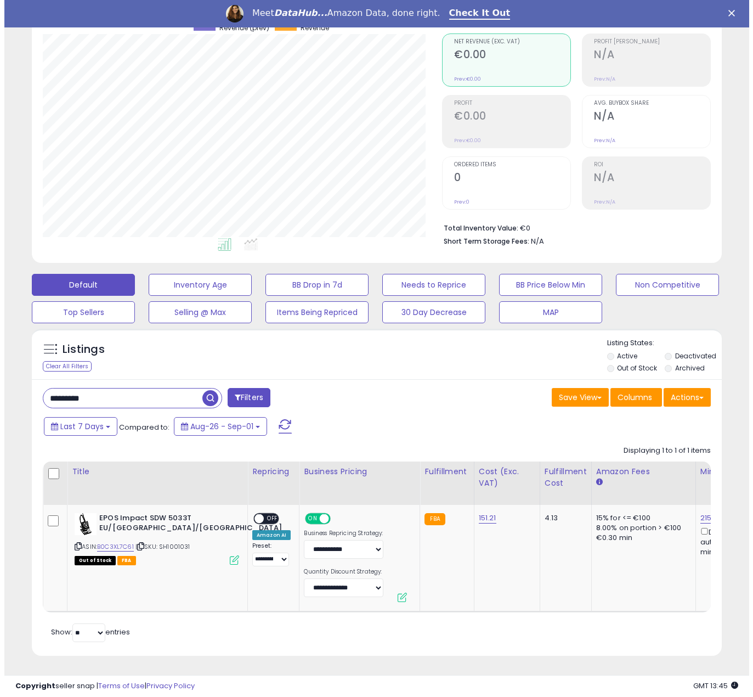
scroll to position [225, 399]
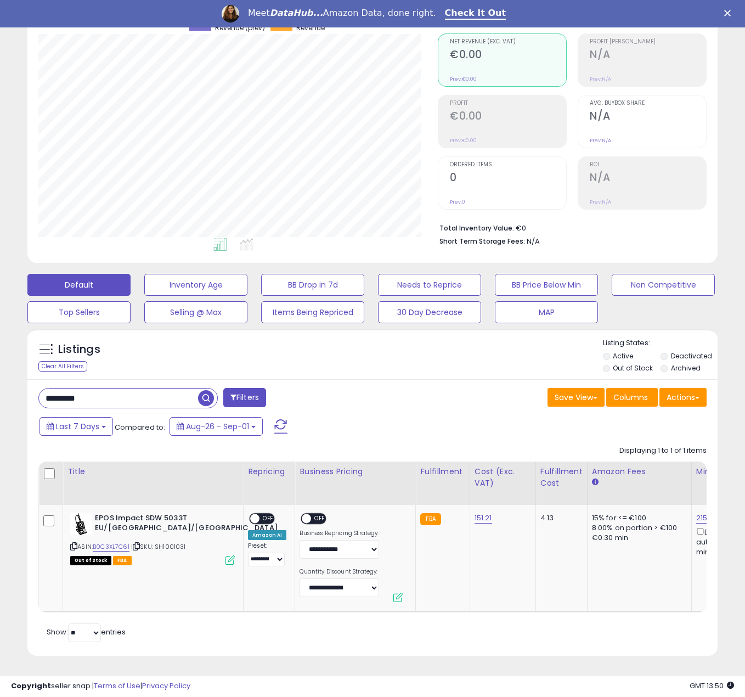
drag, startPoint x: 137, startPoint y: 388, endPoint x: 0, endPoint y: 377, distance: 137.0
click at [0, 377] on div "**********" at bounding box center [372, 317] width 745 height 760
paste input "text"
click at [250, 392] on button "Filters" at bounding box center [244, 397] width 43 height 19
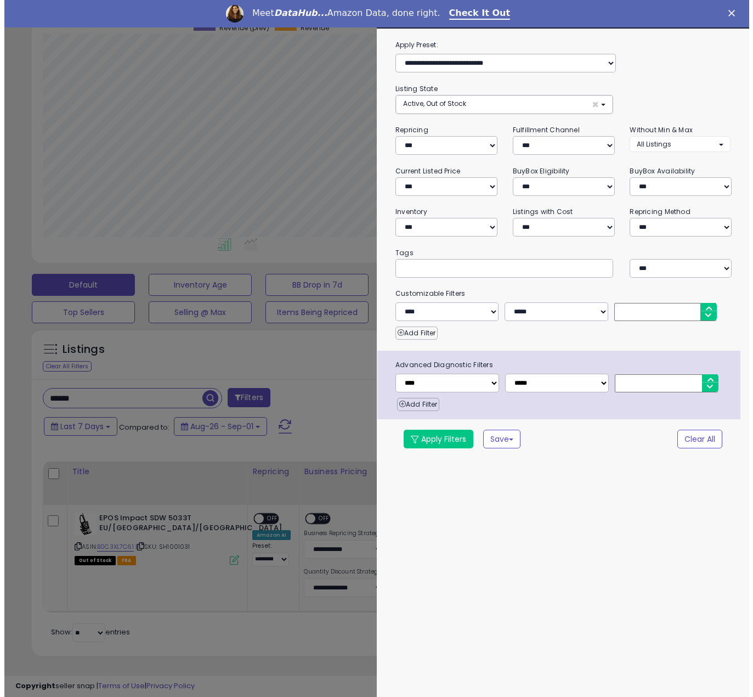
scroll to position [225, 404]
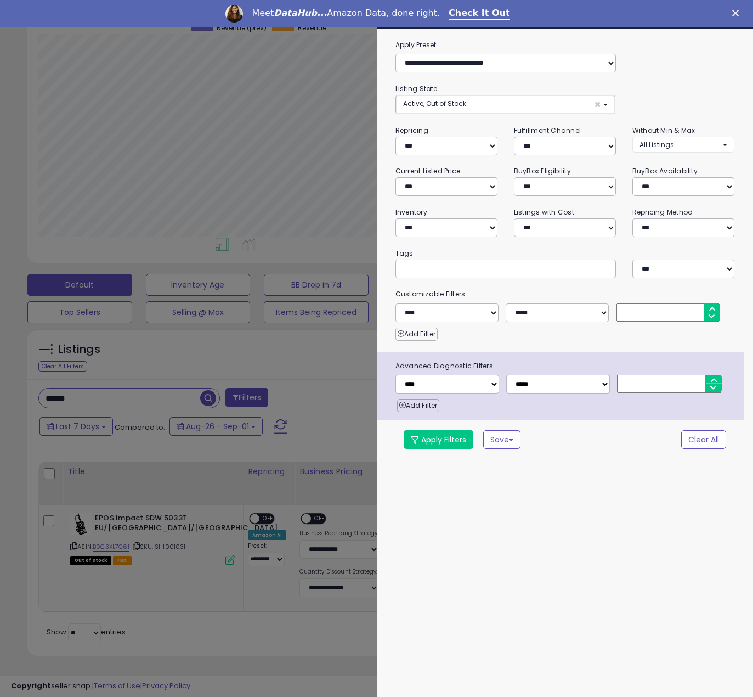
click at [254, 373] on div at bounding box center [376, 348] width 753 height 697
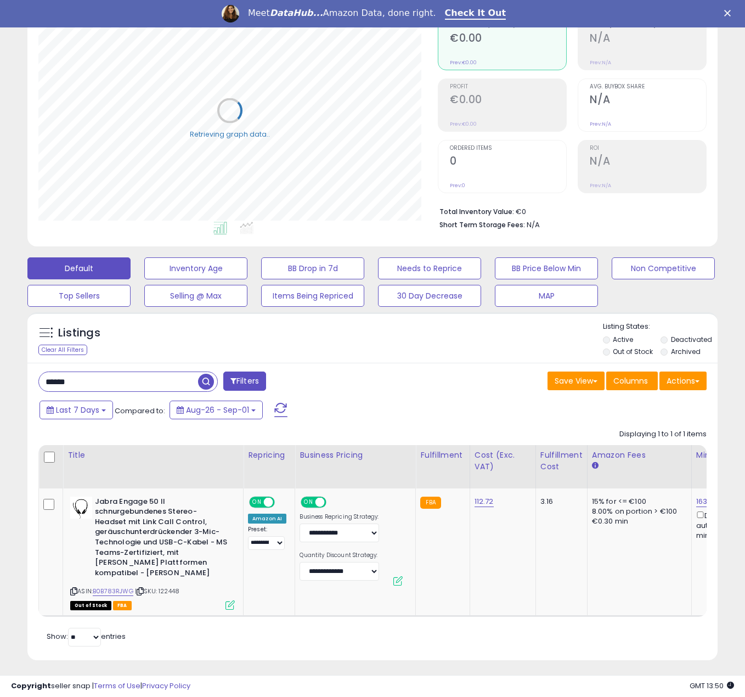
scroll to position [145, 0]
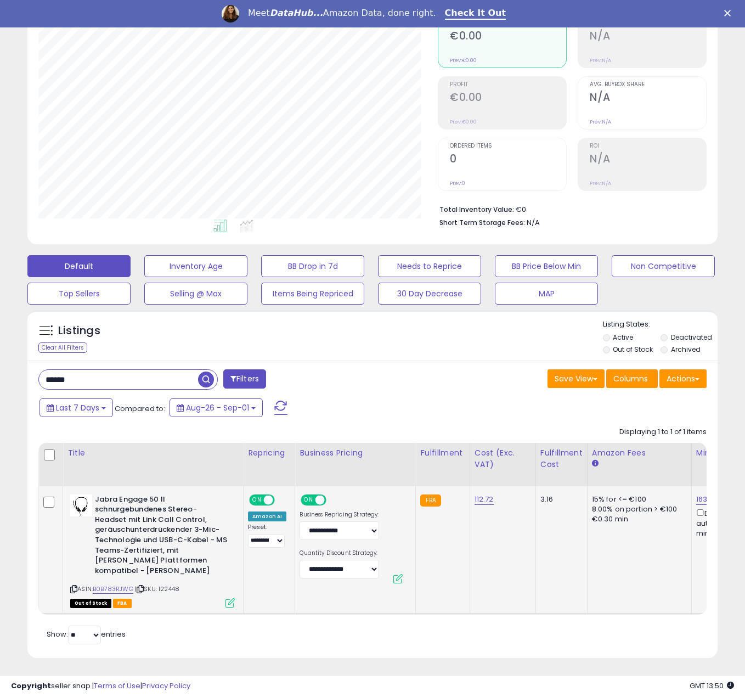
click at [263, 502] on div "ON OFF" at bounding box center [263, 499] width 26 height 9
click at [318, 499] on span at bounding box center [319, 499] width 9 height 9
click at [265, 498] on span at bounding box center [268, 499] width 9 height 9
drag, startPoint x: 139, startPoint y: 381, endPoint x: 0, endPoint y: 366, distance: 139.5
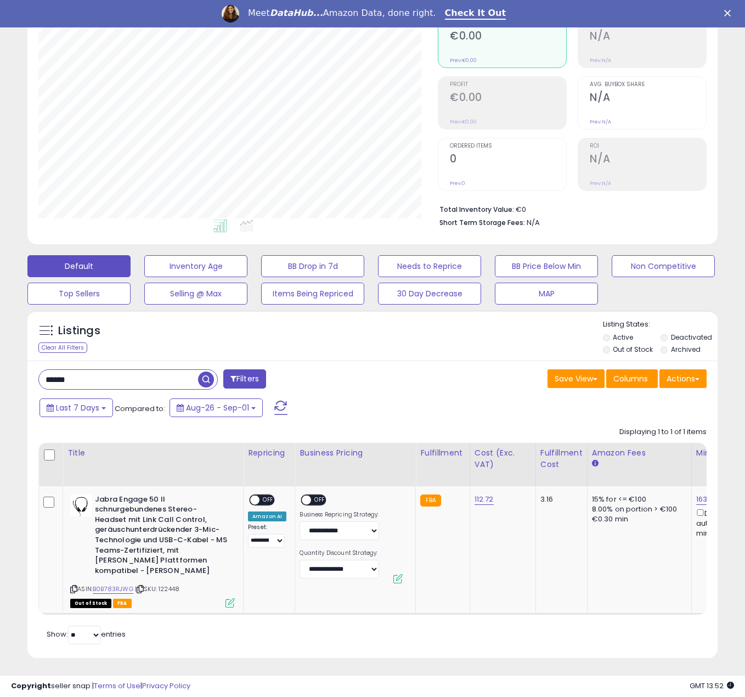
click at [0, 366] on div "**********" at bounding box center [372, 308] width 745 height 780
paste input "***"
click at [210, 382] on span "button" at bounding box center [206, 379] width 16 height 16
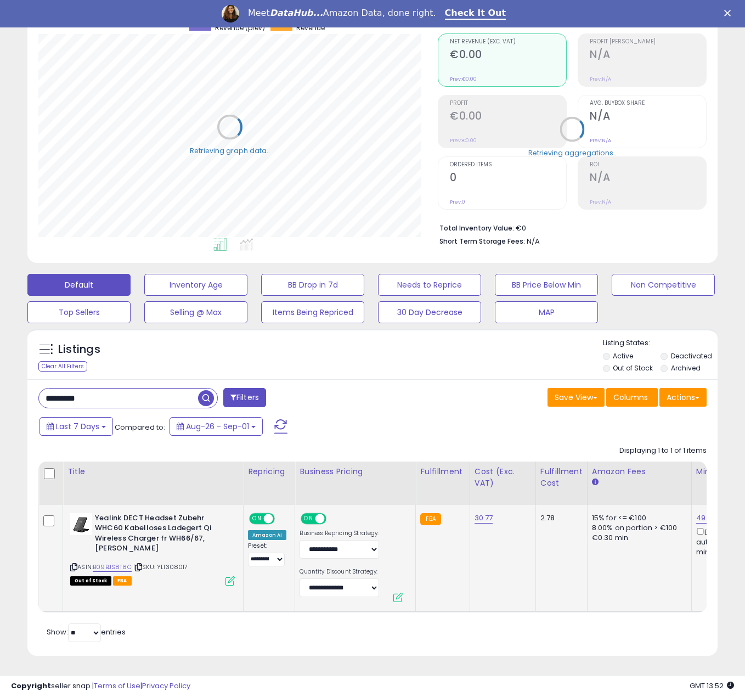
scroll to position [134, 0]
click at [269, 516] on div "**********" at bounding box center [267, 540] width 38 height 54
click at [268, 513] on span at bounding box center [268, 517] width 9 height 9
click at [312, 513] on span "ON" at bounding box center [309, 517] width 14 height 9
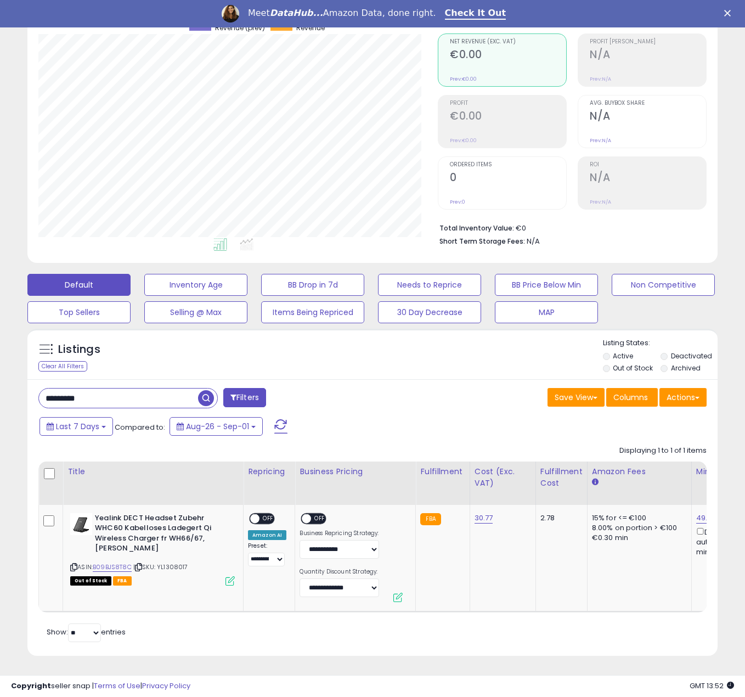
drag, startPoint x: 99, startPoint y: 391, endPoint x: 4, endPoint y: 378, distance: 95.1
click at [4, 378] on div "**********" at bounding box center [372, 317] width 745 height 760
paste input "text"
type input "*****"
click at [200, 391] on span "button" at bounding box center [206, 398] width 16 height 16
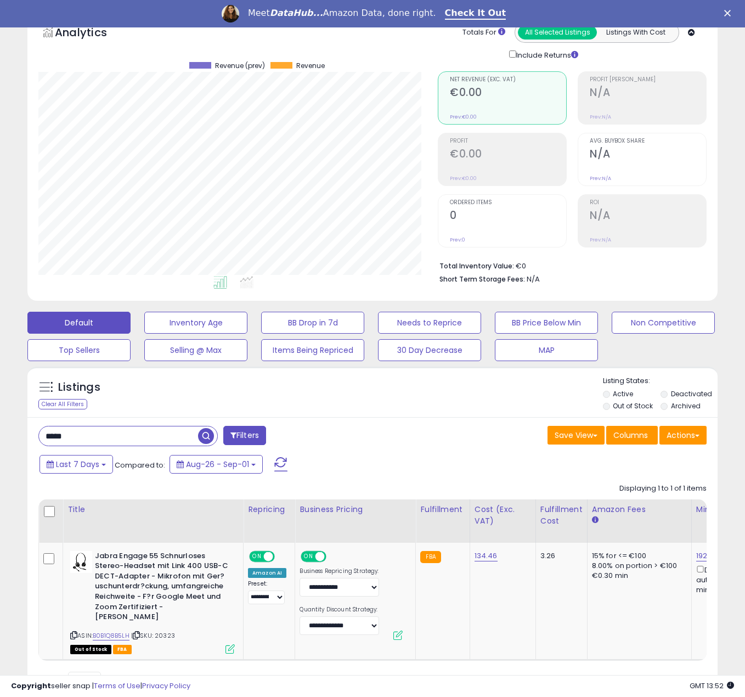
scroll to position [135, 0]
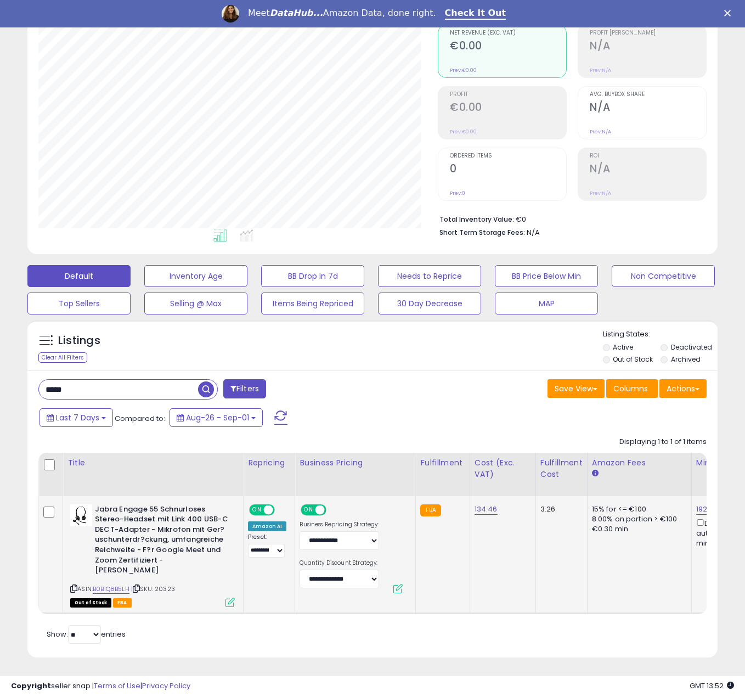
click at [260, 508] on span "ON" at bounding box center [257, 509] width 14 height 9
click at [311, 511] on span "ON" at bounding box center [309, 509] width 14 height 9
